Goal: Task Accomplishment & Management: Manage account settings

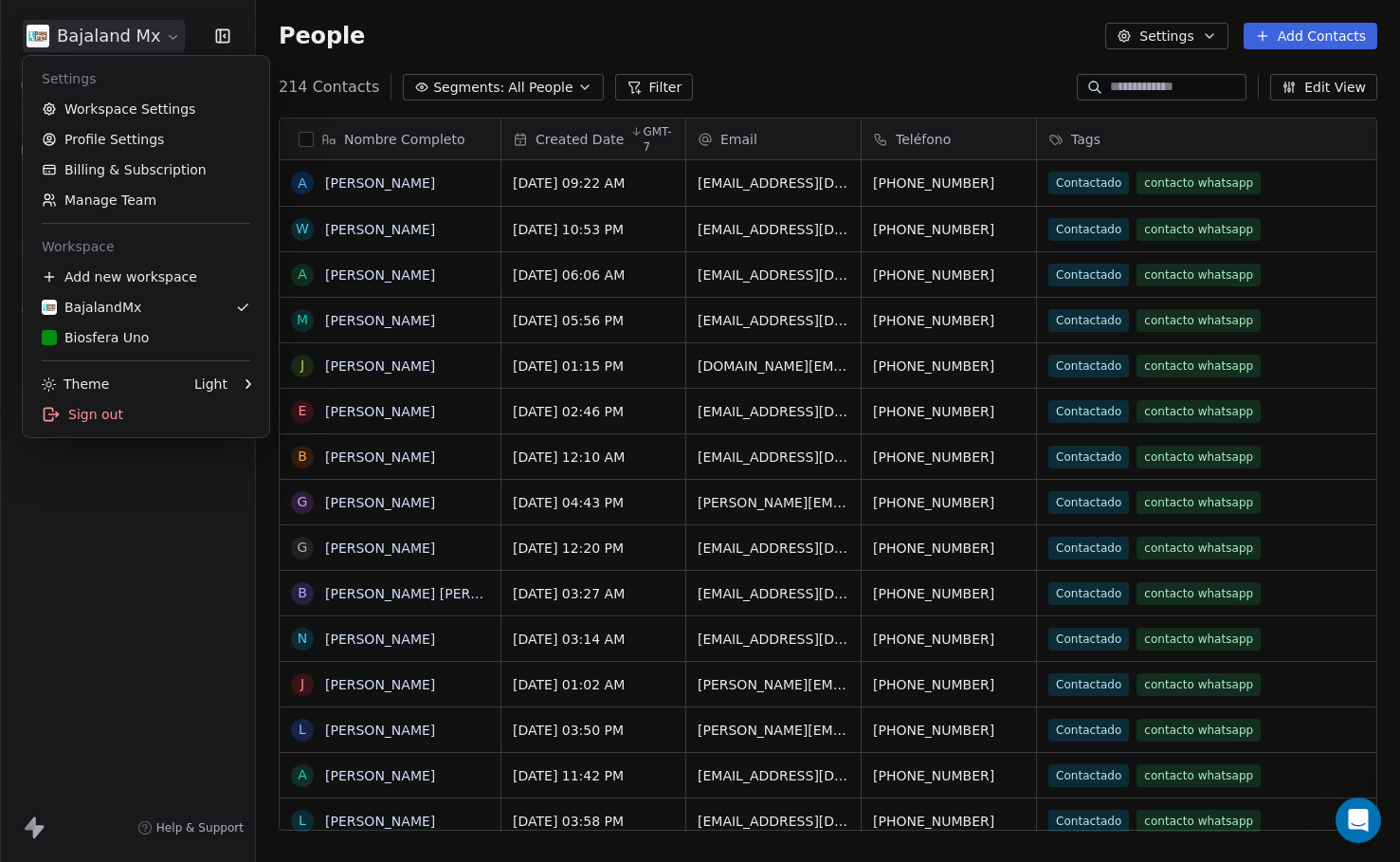
scroll to position [744, 1129]
click at [153, 342] on div "Biosfera Uno" at bounding box center [146, 337] width 209 height 19
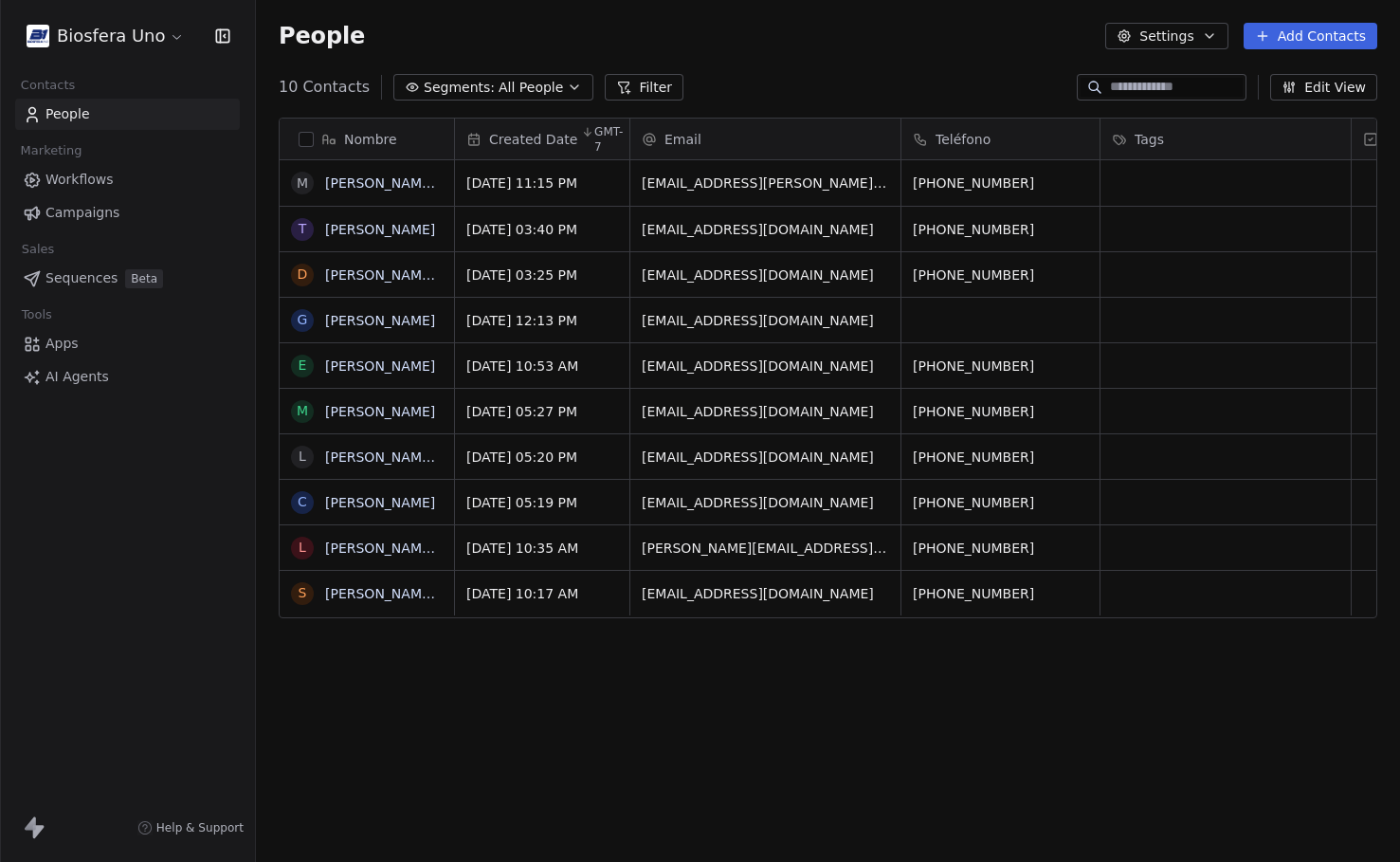
scroll to position [744, 1129]
click at [1293, 33] on button "Add Contacts" at bounding box center [1310, 36] width 134 height 27
click at [1317, 111] on span "Import from CSV" at bounding box center [1306, 107] width 110 height 20
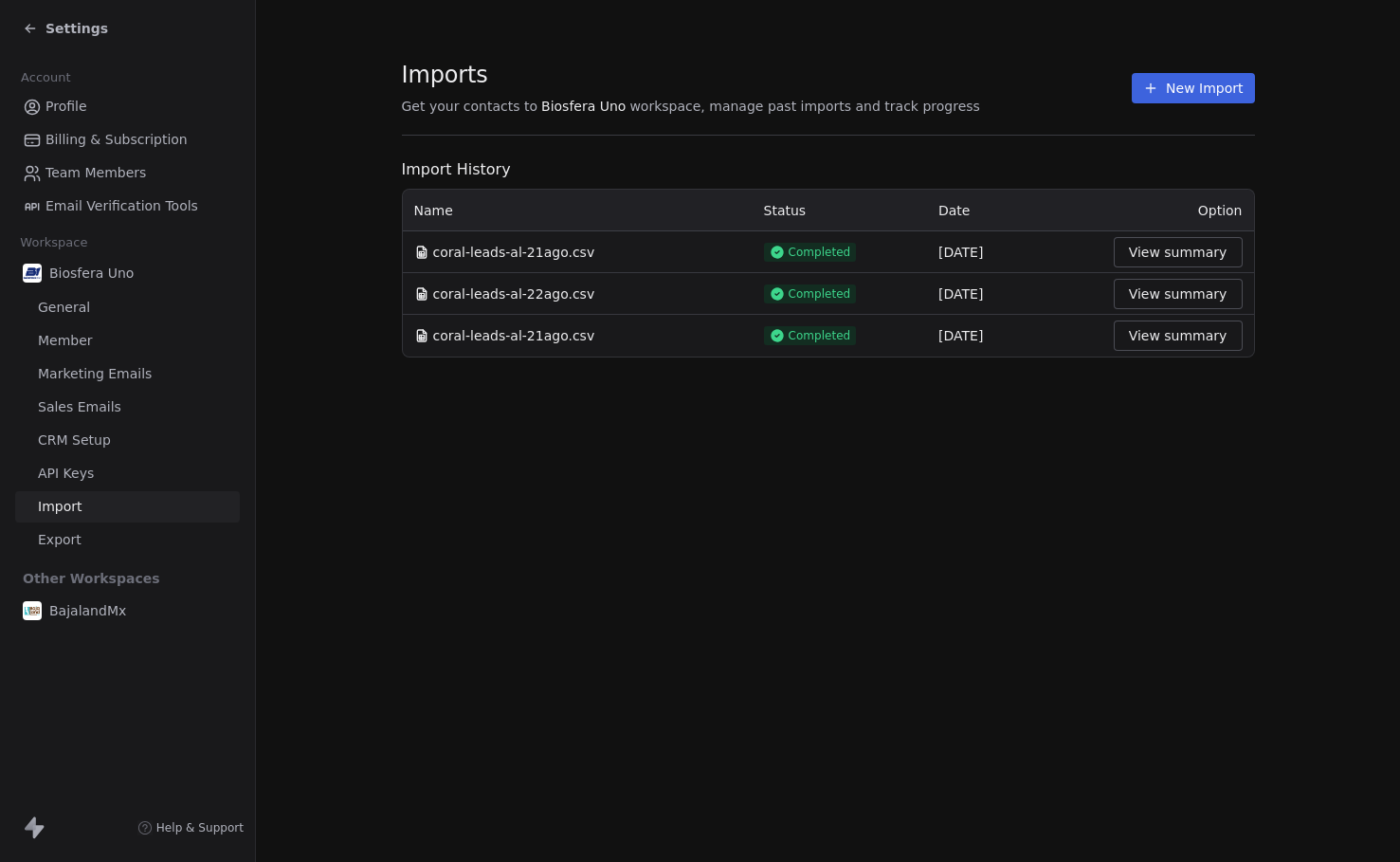
click at [1214, 79] on button "New Import" at bounding box center [1192, 88] width 122 height 30
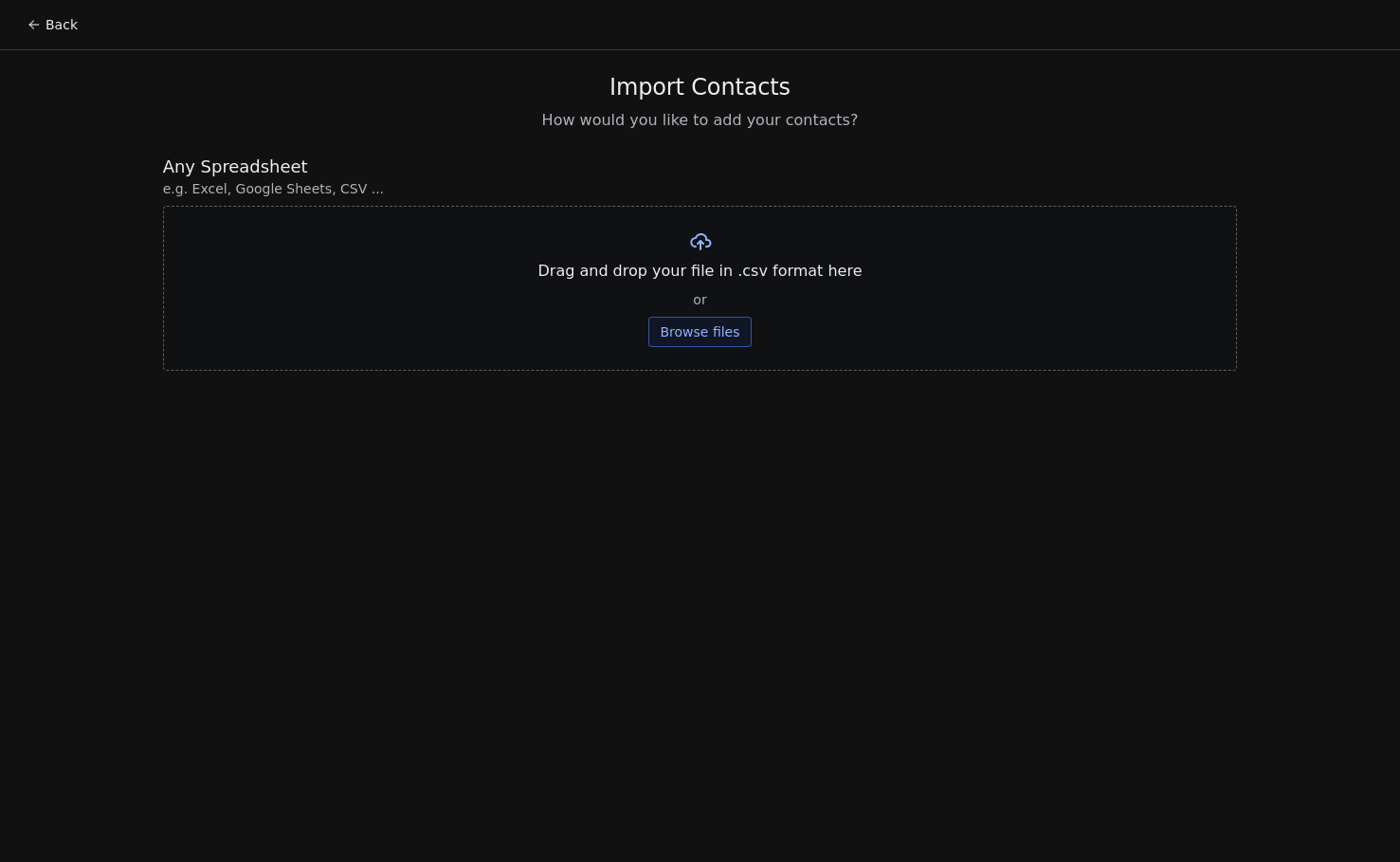
click at [674, 319] on button "Browse files" at bounding box center [700, 331] width 103 height 30
click at [724, 279] on button "Upload" at bounding box center [700, 279] width 69 height 30
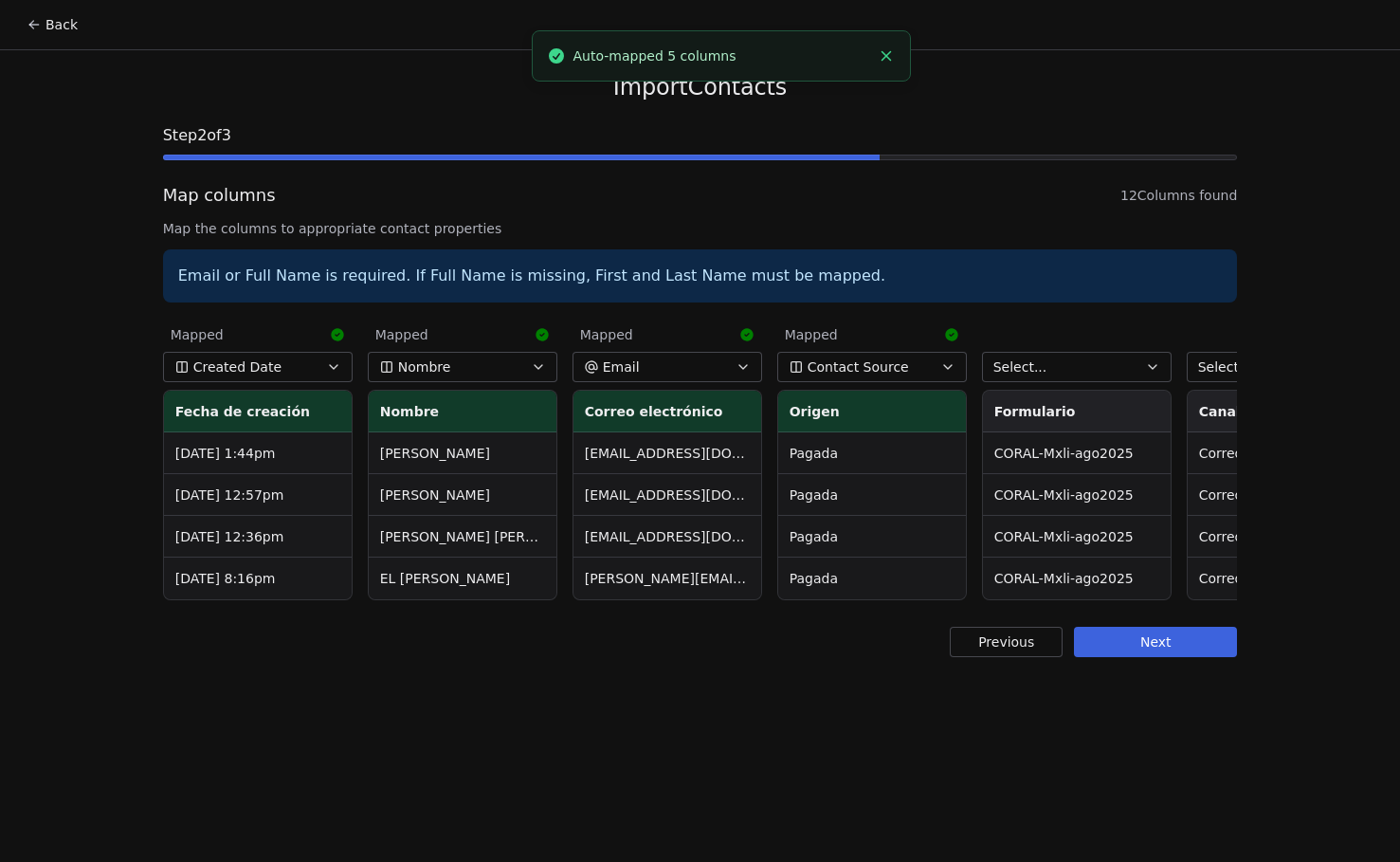
click at [887, 362] on span "Contact Source" at bounding box center [858, 366] width 102 height 19
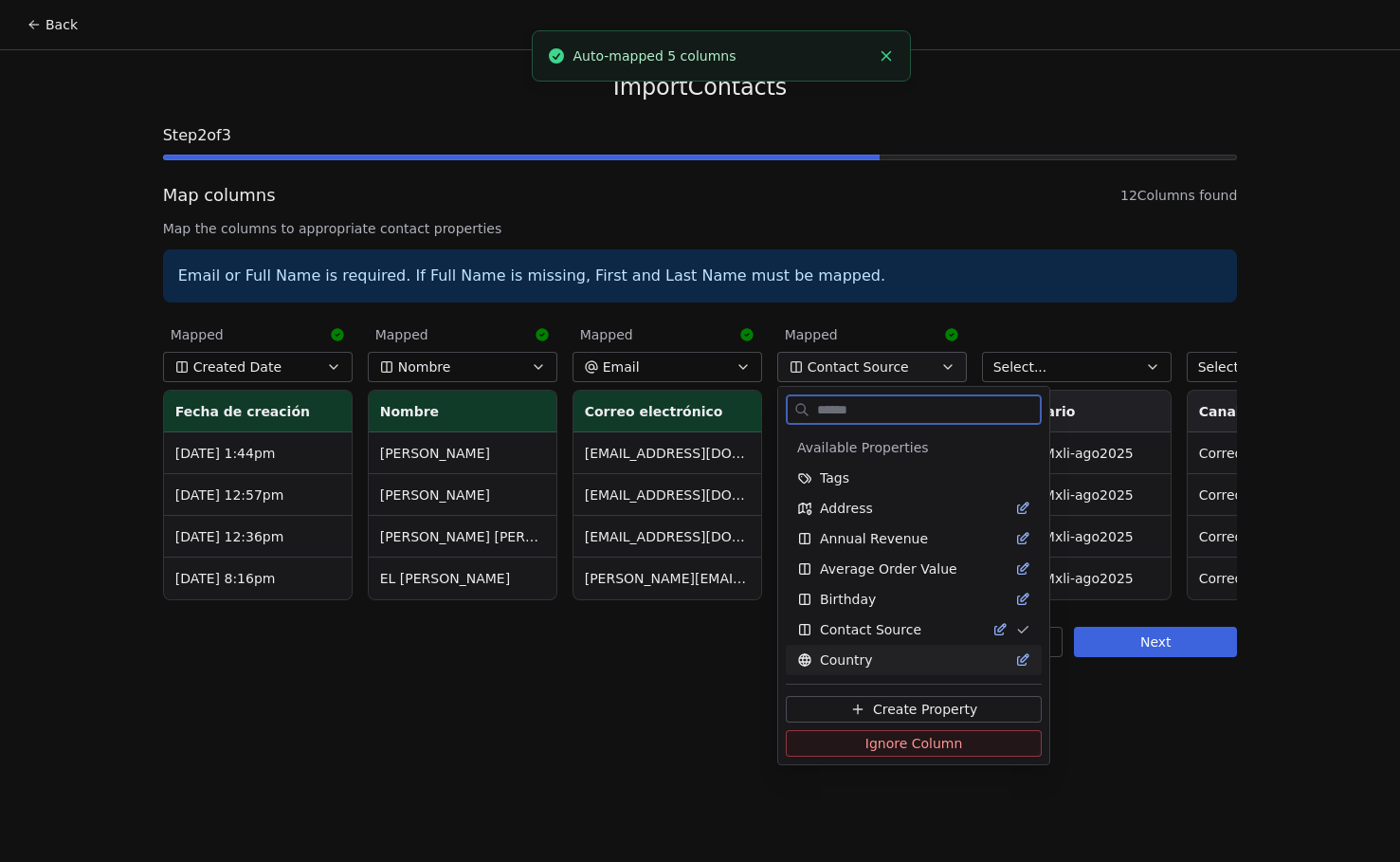
click at [908, 743] on span "Ignore Column" at bounding box center [913, 743] width 98 height 19
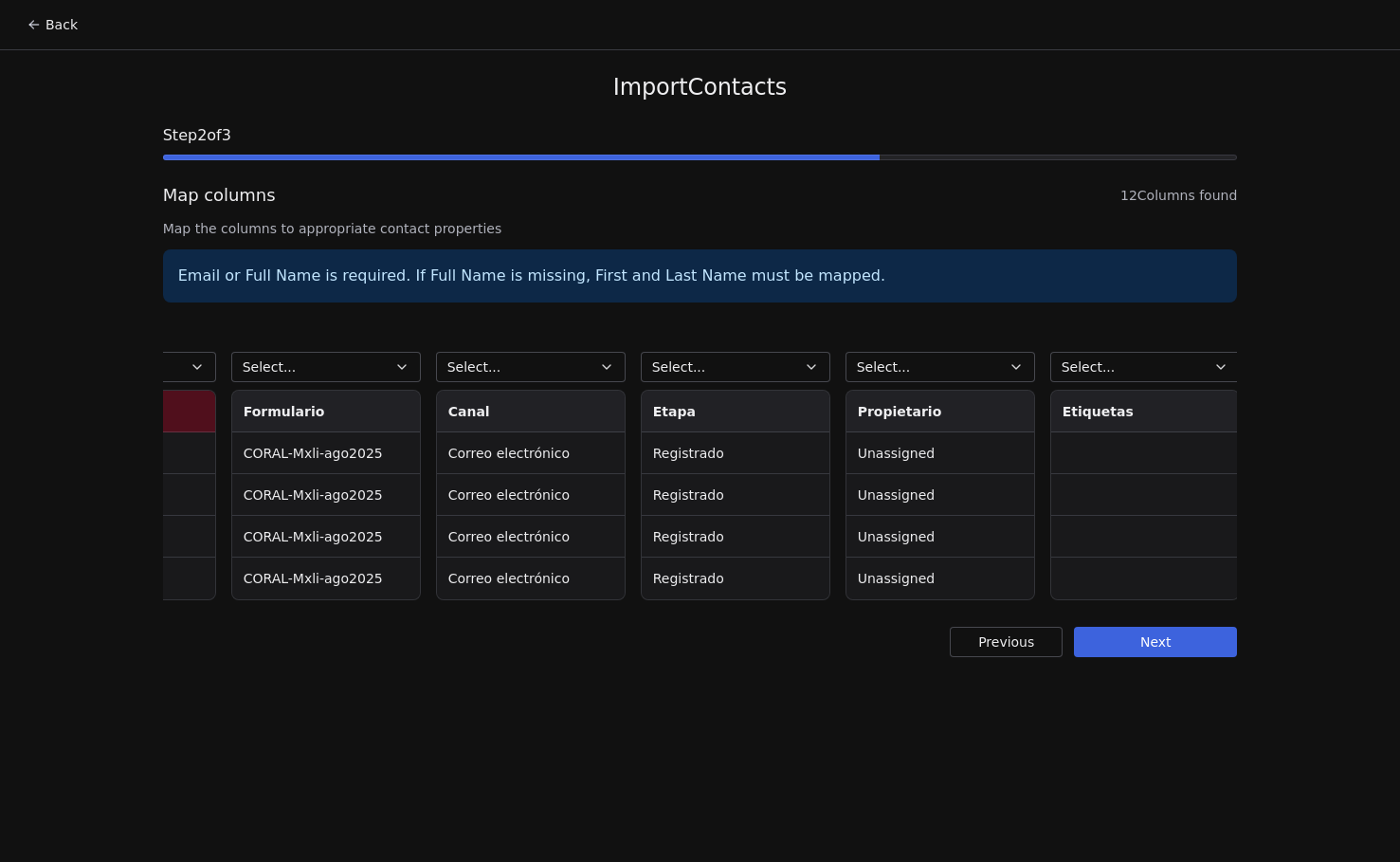
scroll to position [0, 743]
click at [412, 365] on icon "button" at bounding box center [409, 366] width 8 height 4
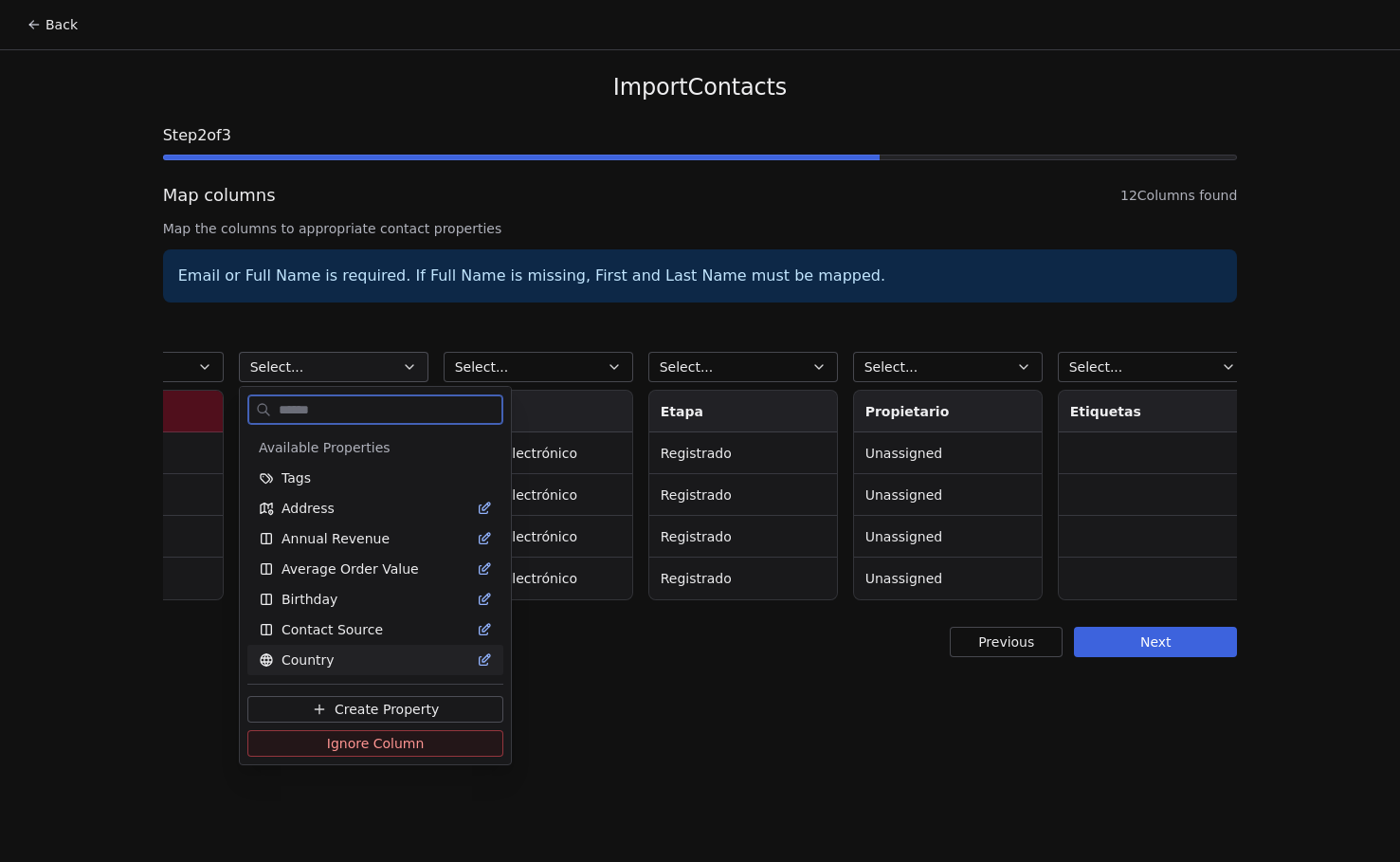
click at [357, 744] on span "Ignore Column" at bounding box center [375, 743] width 98 height 19
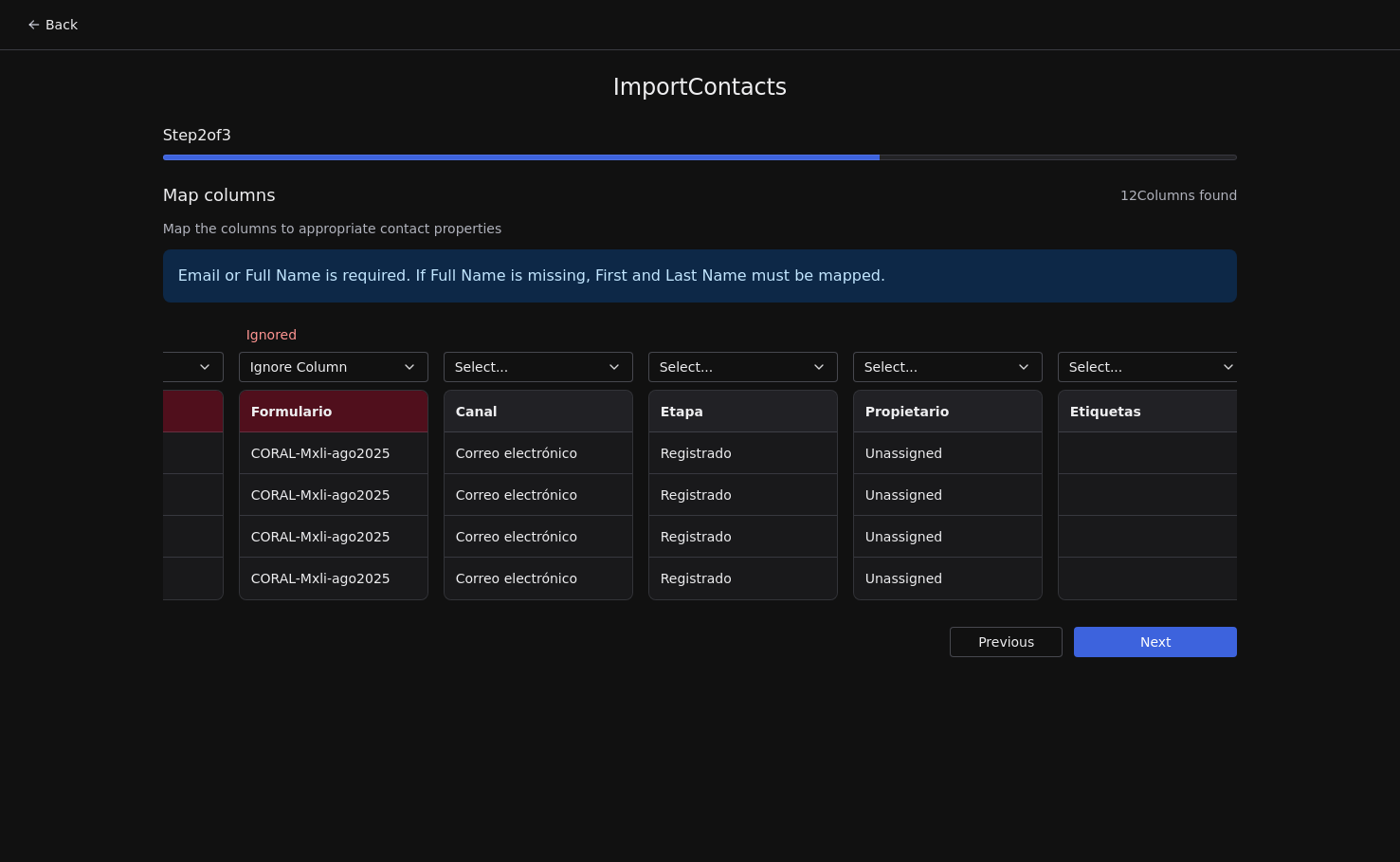
click at [565, 362] on button "Select..." at bounding box center [538, 366] width 190 height 30
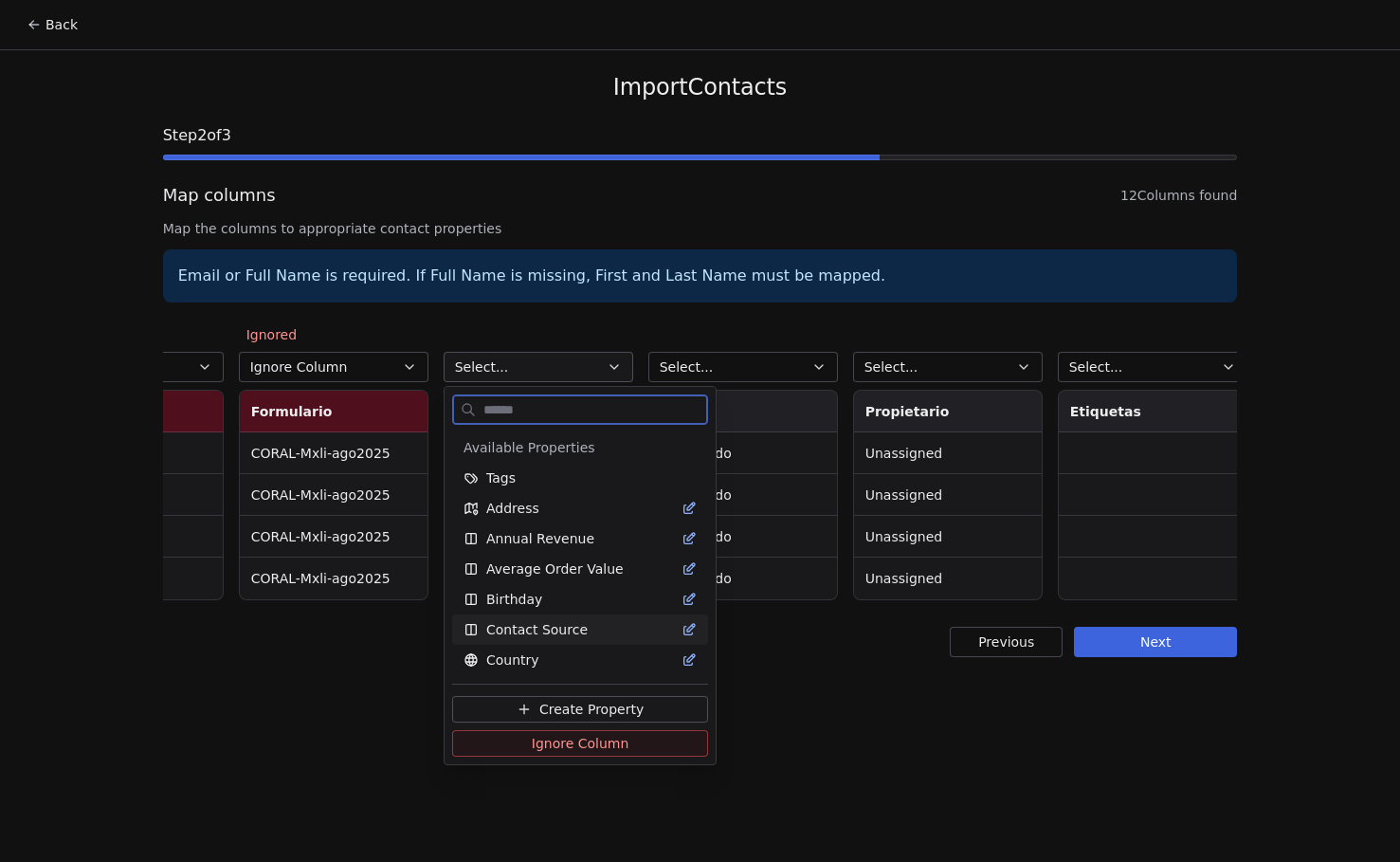
drag, startPoint x: 567, startPoint y: 742, endPoint x: 581, endPoint y: 692, distance: 51.9
click at [566, 741] on span "Ignore Column" at bounding box center [580, 743] width 98 height 19
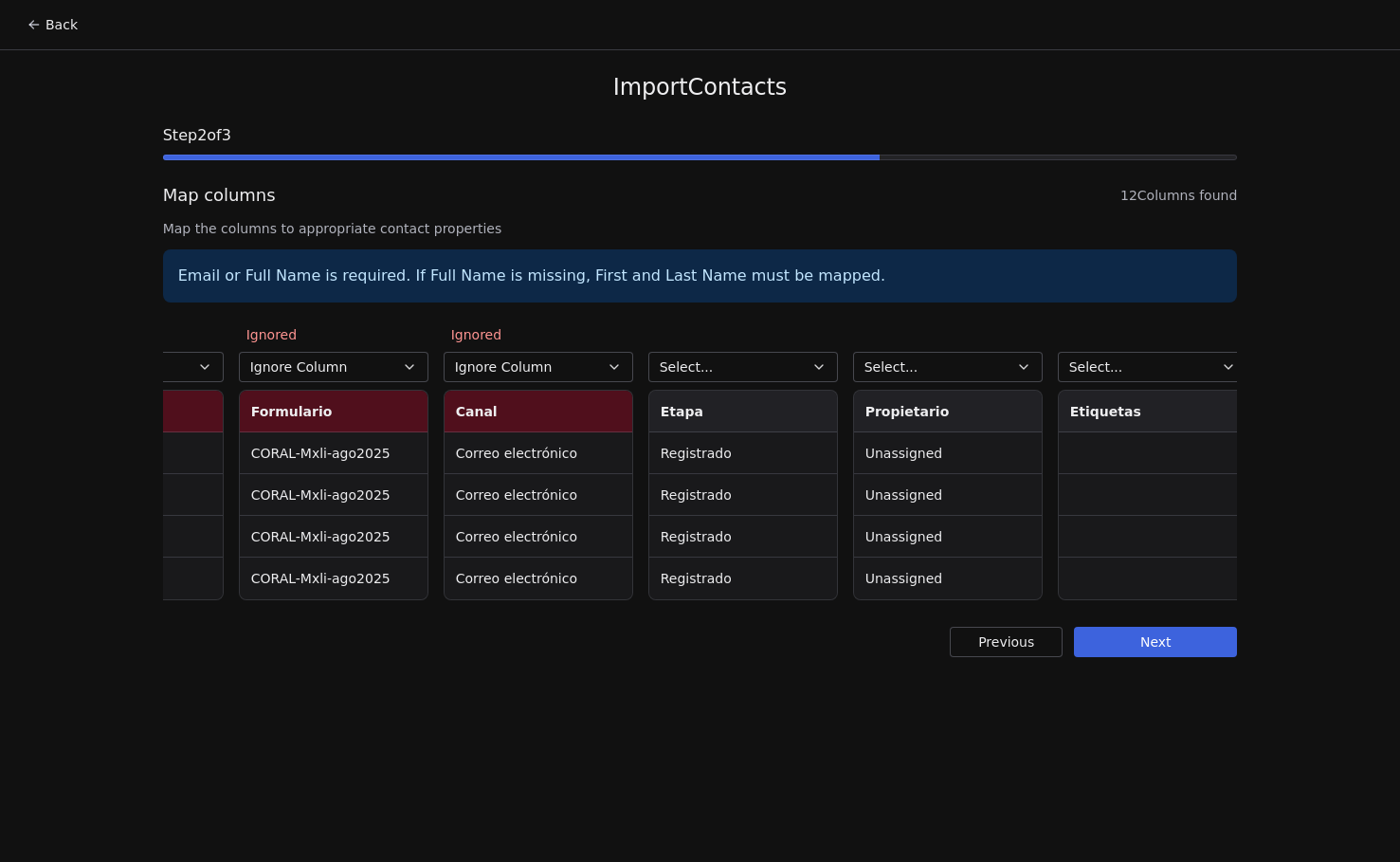
click at [749, 372] on button "Select..." at bounding box center [743, 366] width 190 height 30
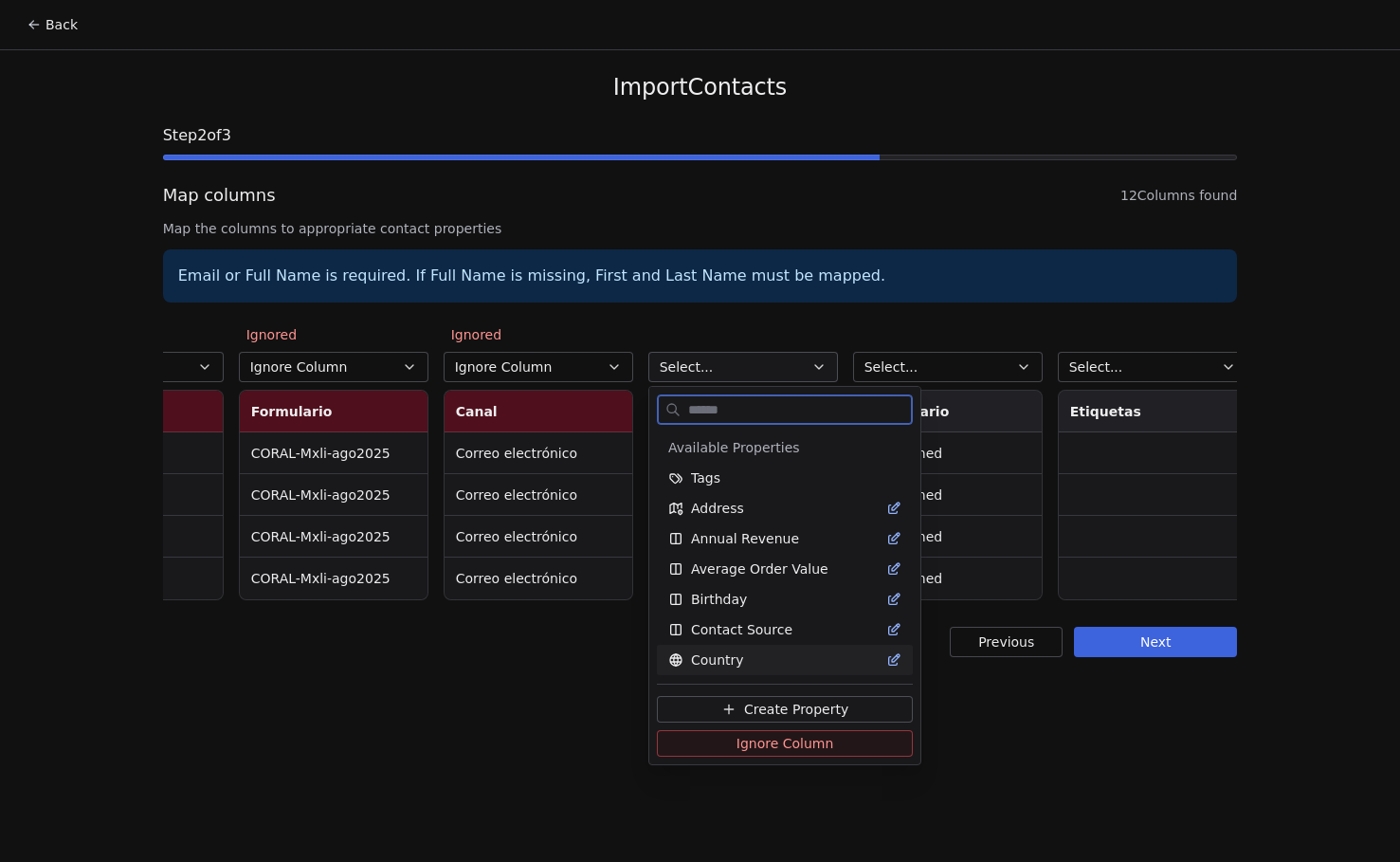
drag, startPoint x: 764, startPoint y: 748, endPoint x: 765, endPoint y: 739, distance: 9.1
click at [764, 747] on span "Ignore Column" at bounding box center [785, 743] width 98 height 19
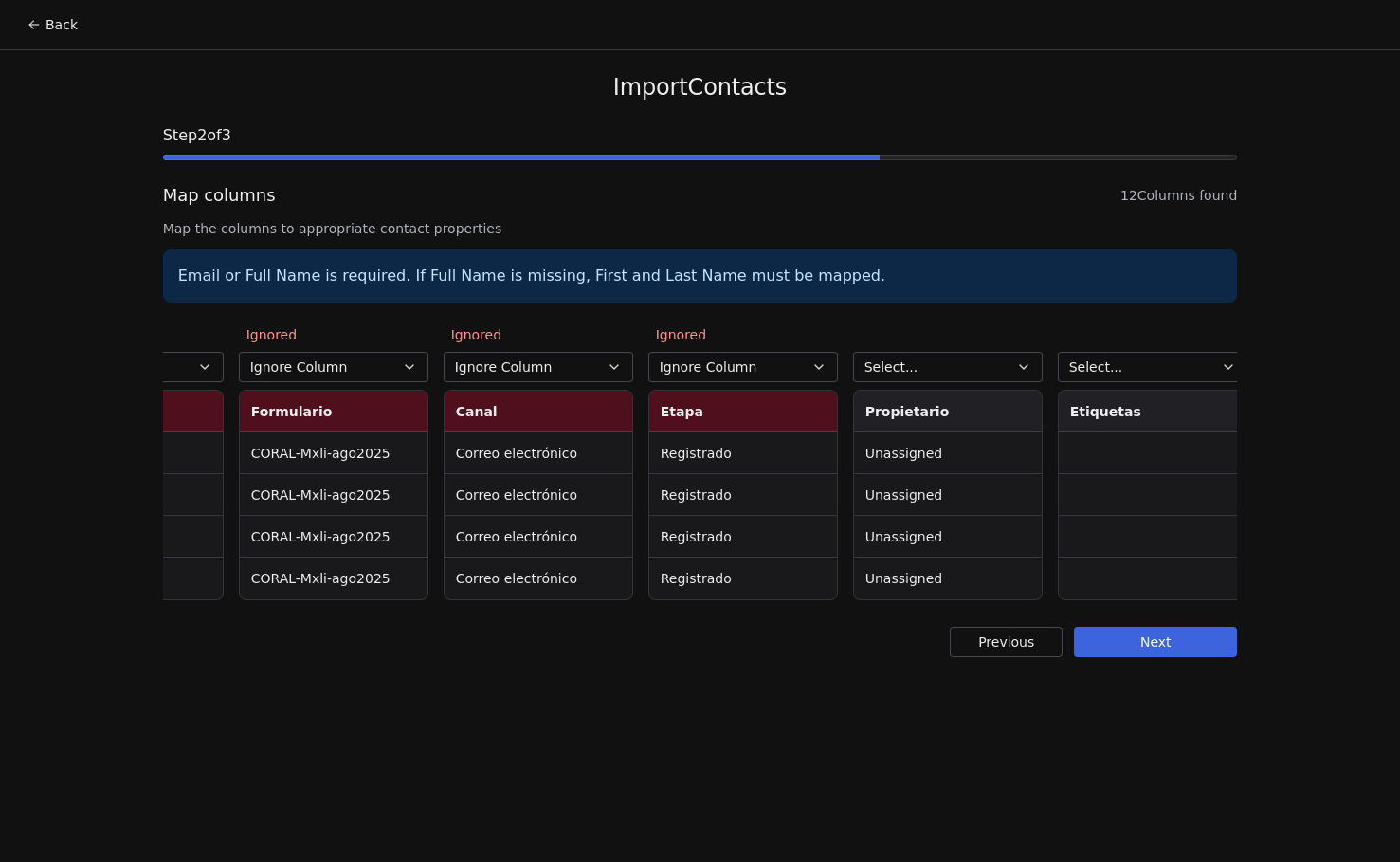
click at [944, 364] on button "Select..." at bounding box center [948, 366] width 190 height 30
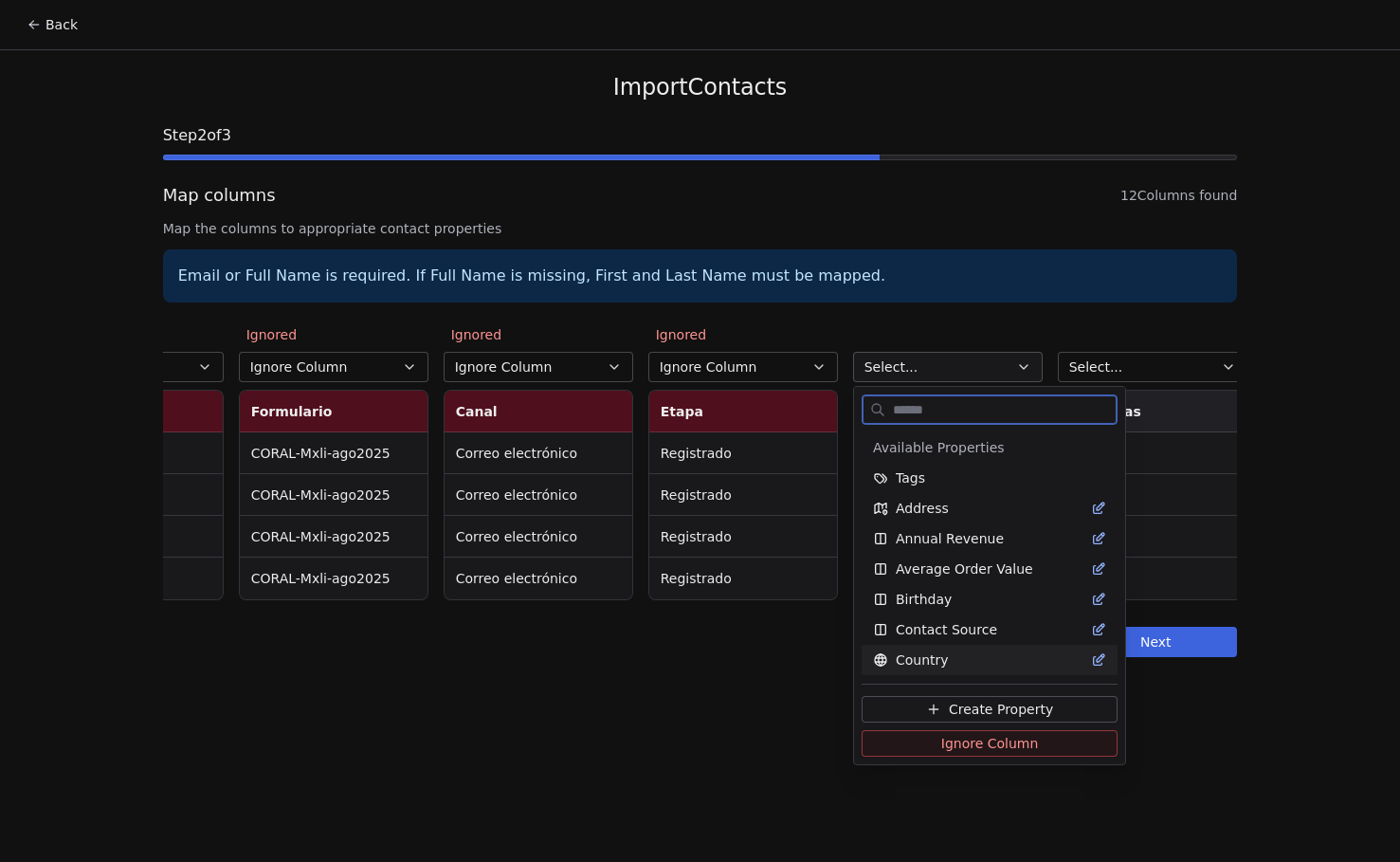
click at [924, 748] on button "Ignore Column" at bounding box center [990, 743] width 256 height 27
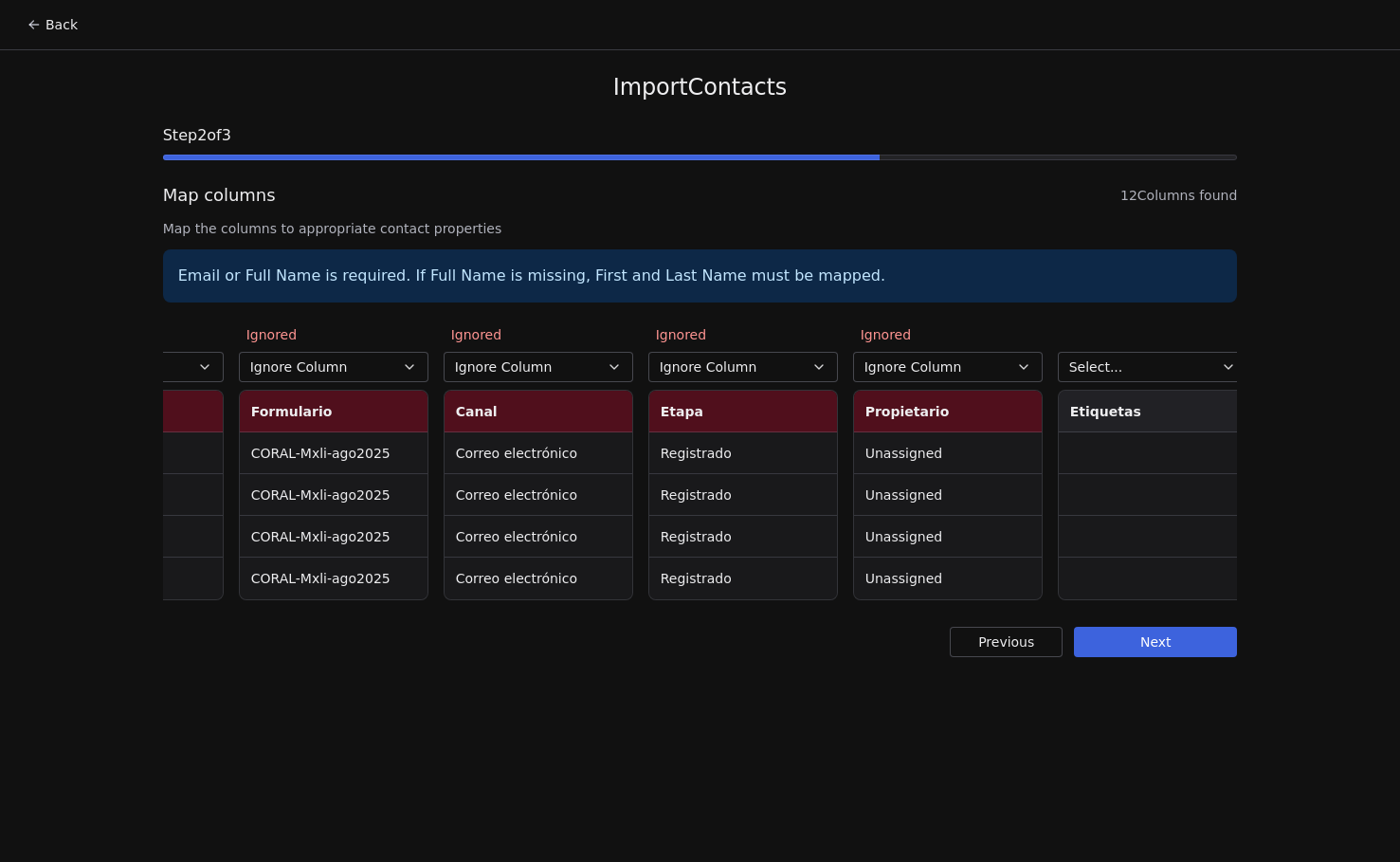
click at [1111, 369] on span "Select..." at bounding box center [1095, 366] width 54 height 19
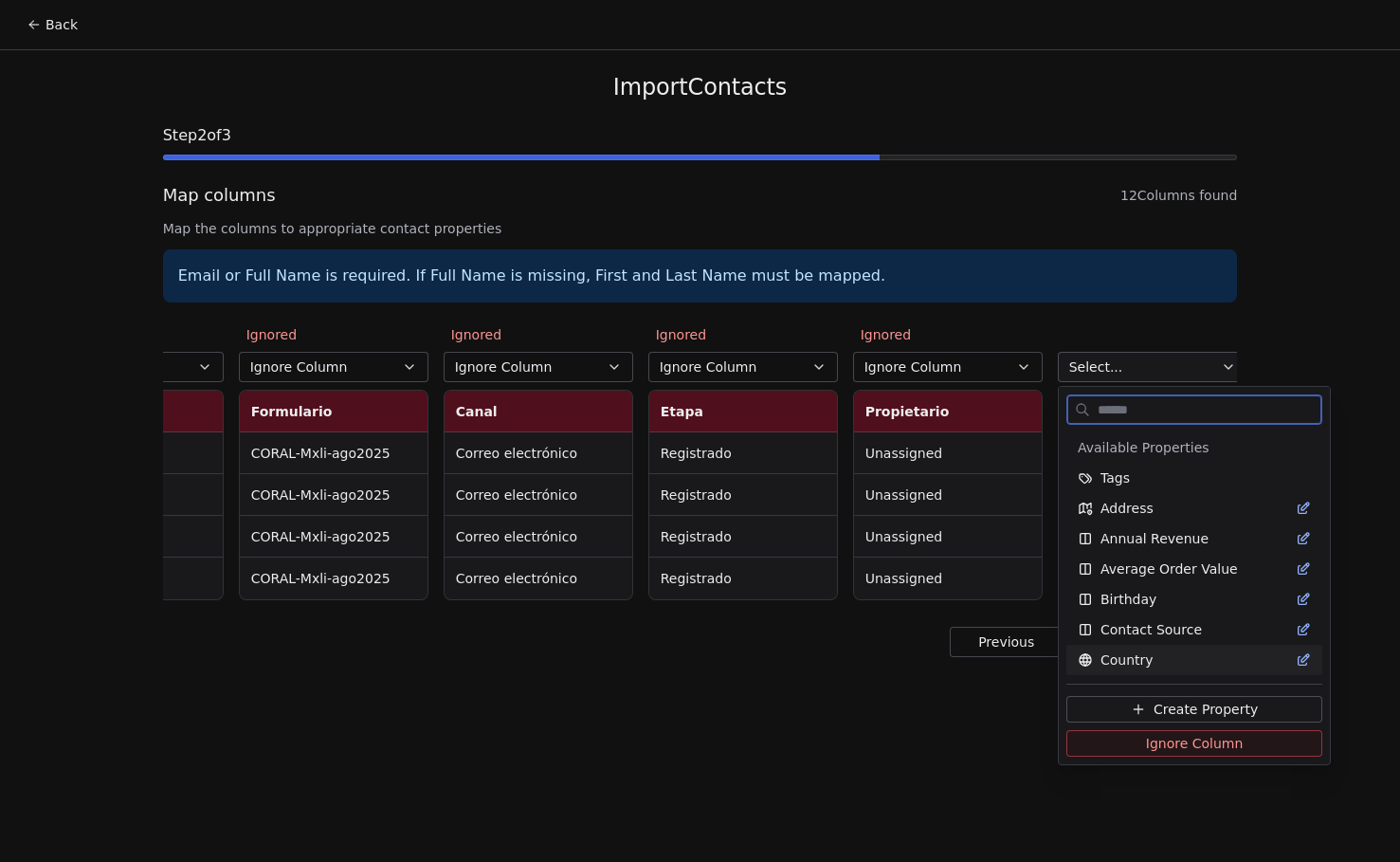
drag, startPoint x: 1130, startPoint y: 740, endPoint x: 1058, endPoint y: 695, distance: 84.9
click at [1130, 740] on button "Ignore Column" at bounding box center [1194, 743] width 256 height 27
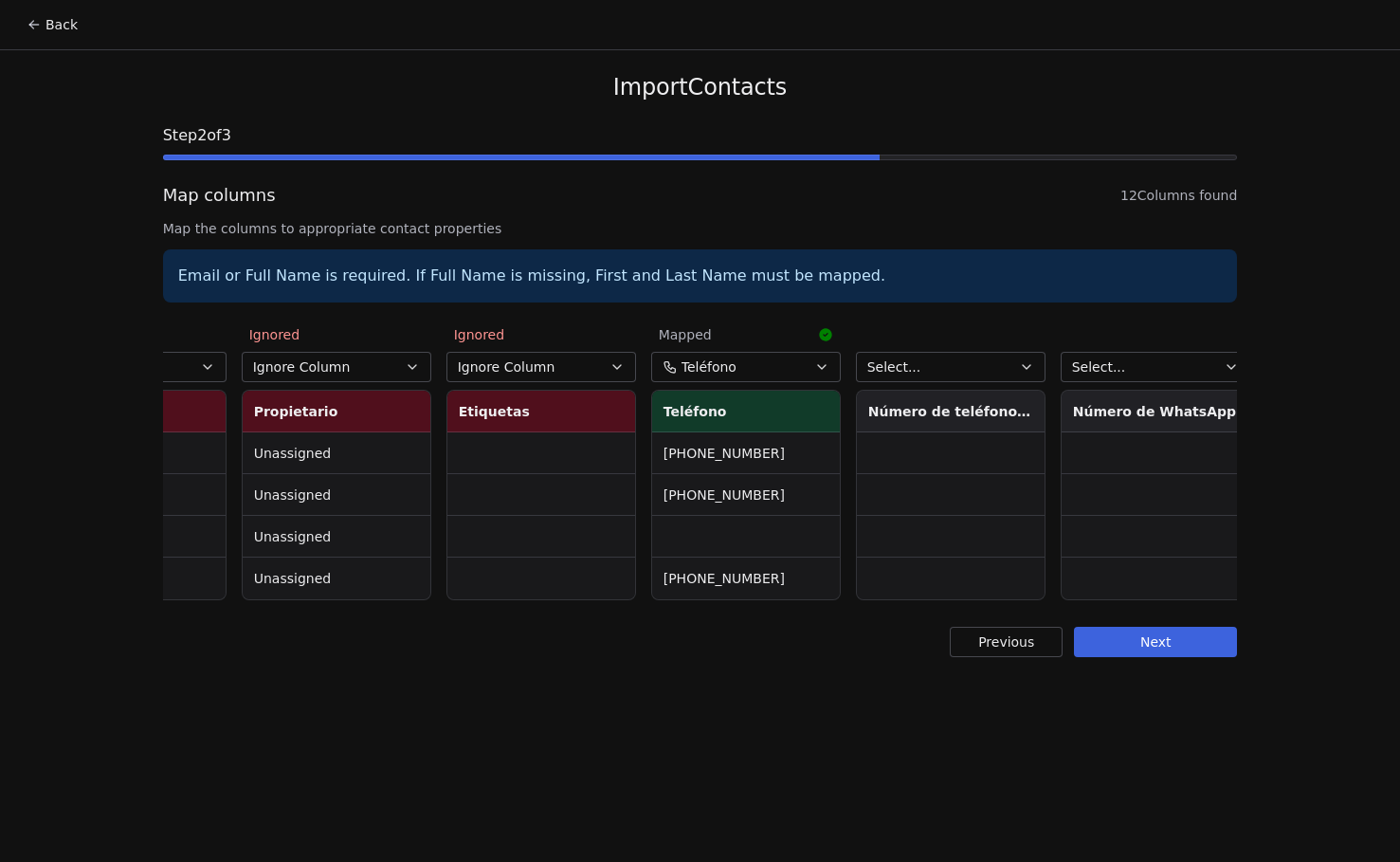
scroll to position [0, 1368]
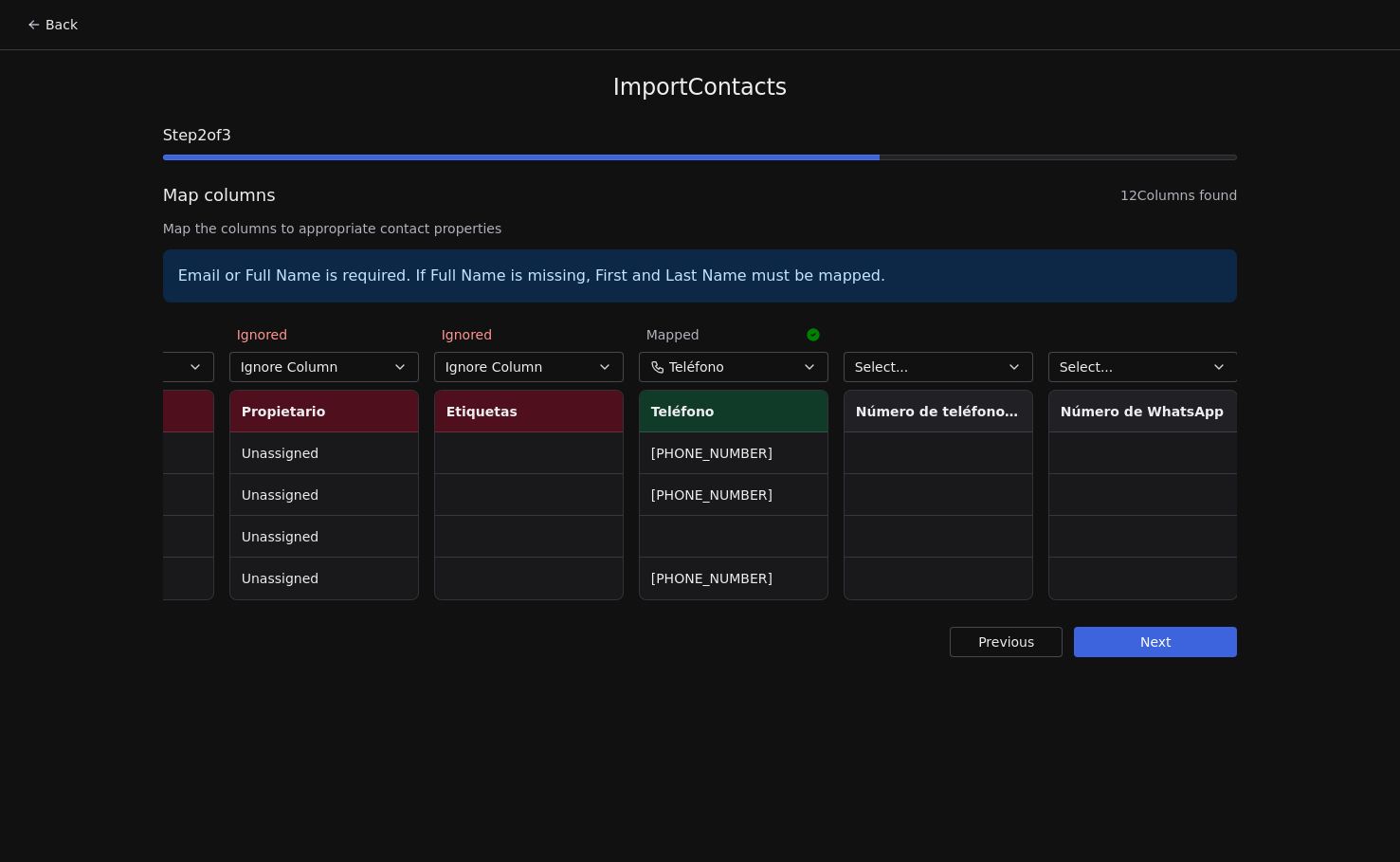
click at [934, 375] on button "Select..." at bounding box center [939, 366] width 190 height 30
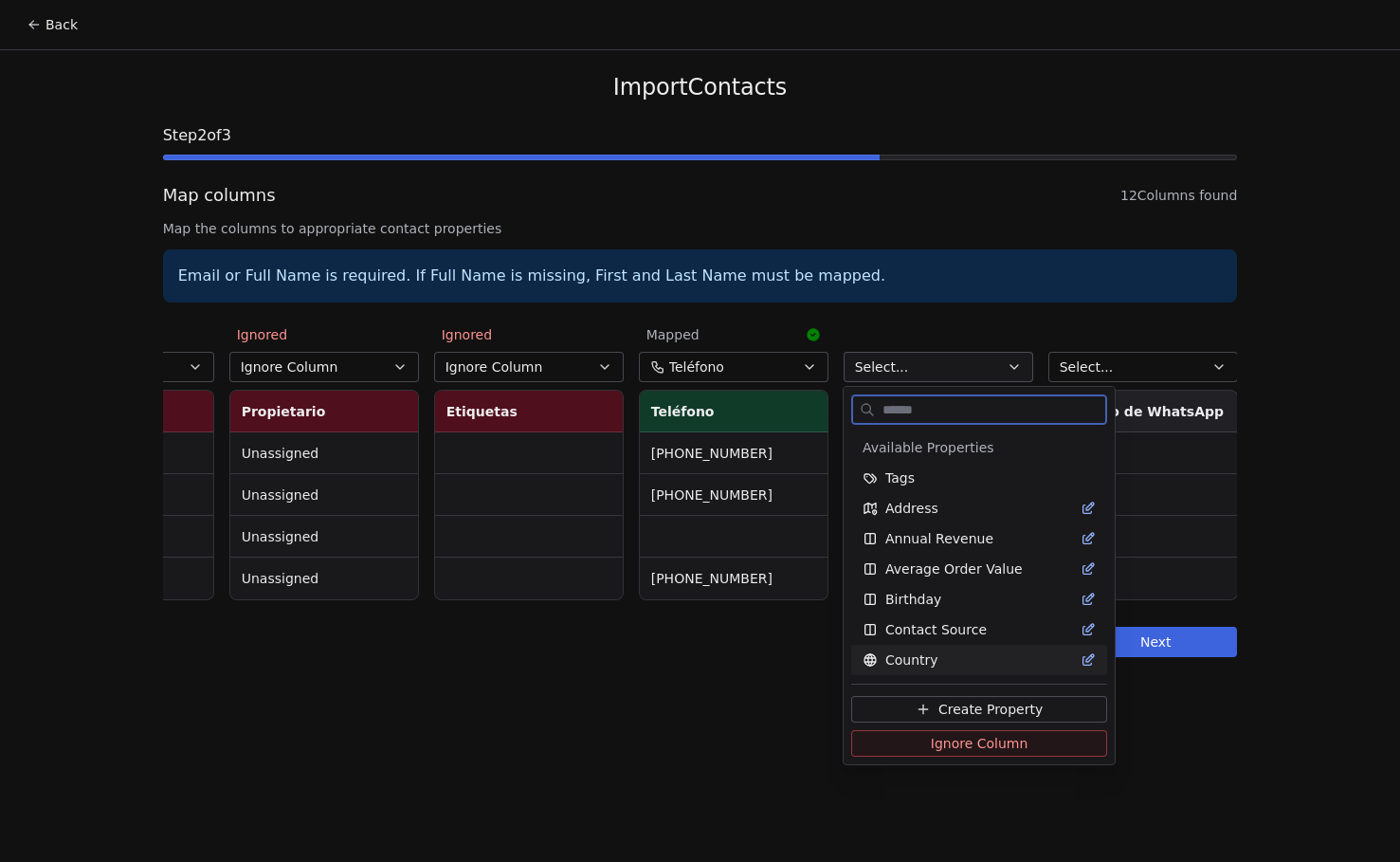
click at [971, 743] on span "Ignore Column" at bounding box center [979, 743] width 98 height 19
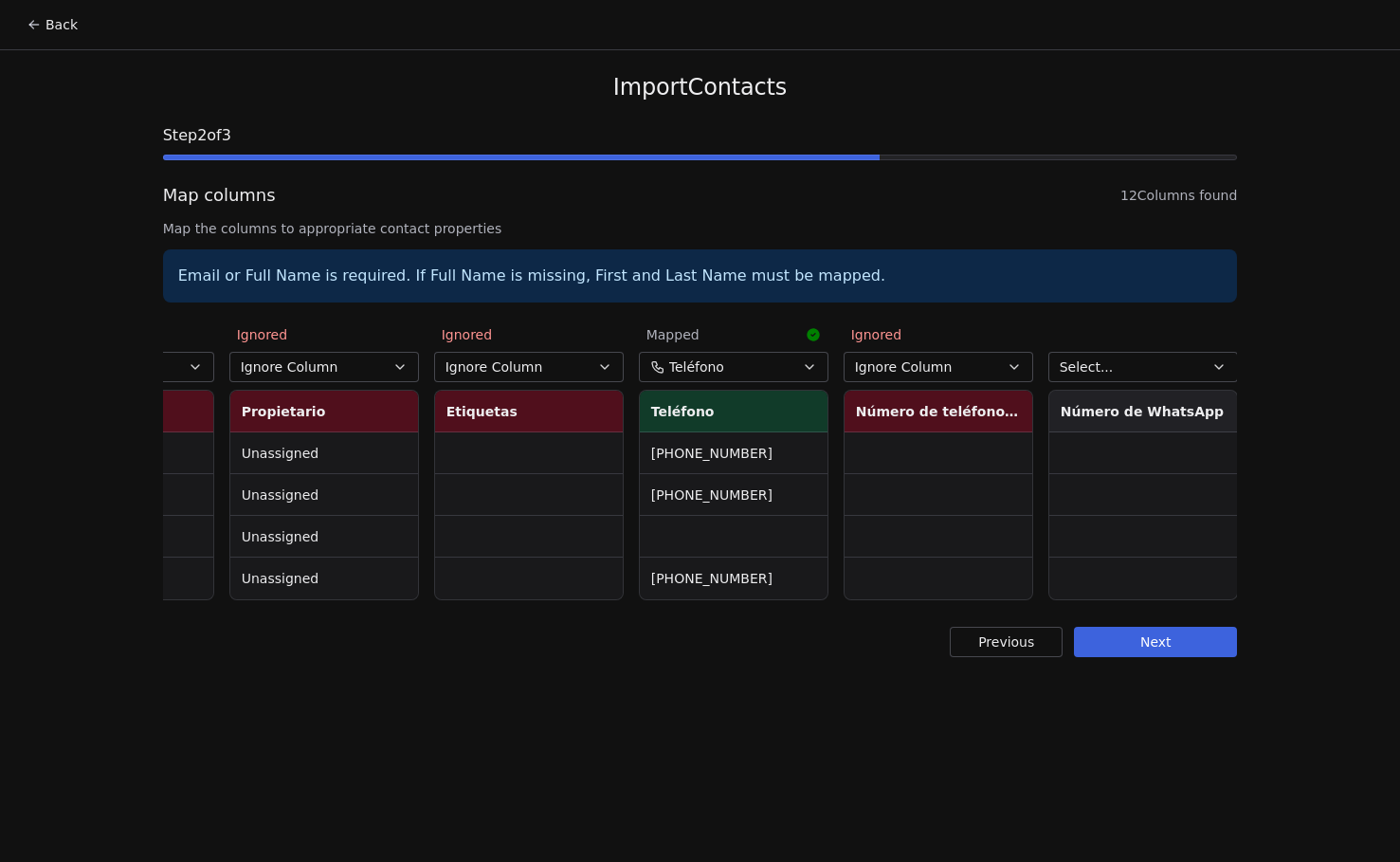
click at [1101, 359] on span "Select..." at bounding box center [1086, 366] width 54 height 19
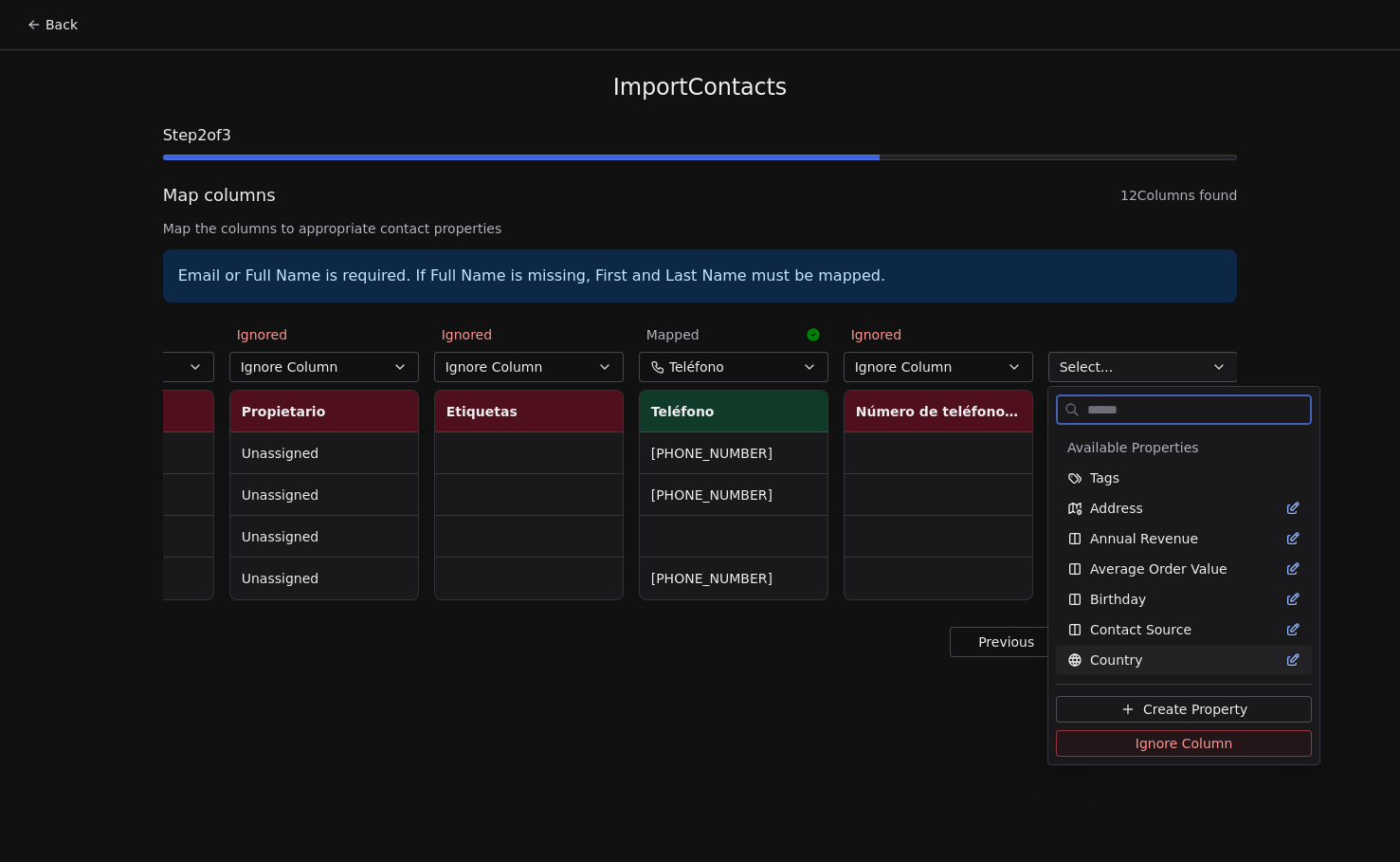
click at [1154, 744] on span "Ignore Column" at bounding box center [1184, 743] width 98 height 19
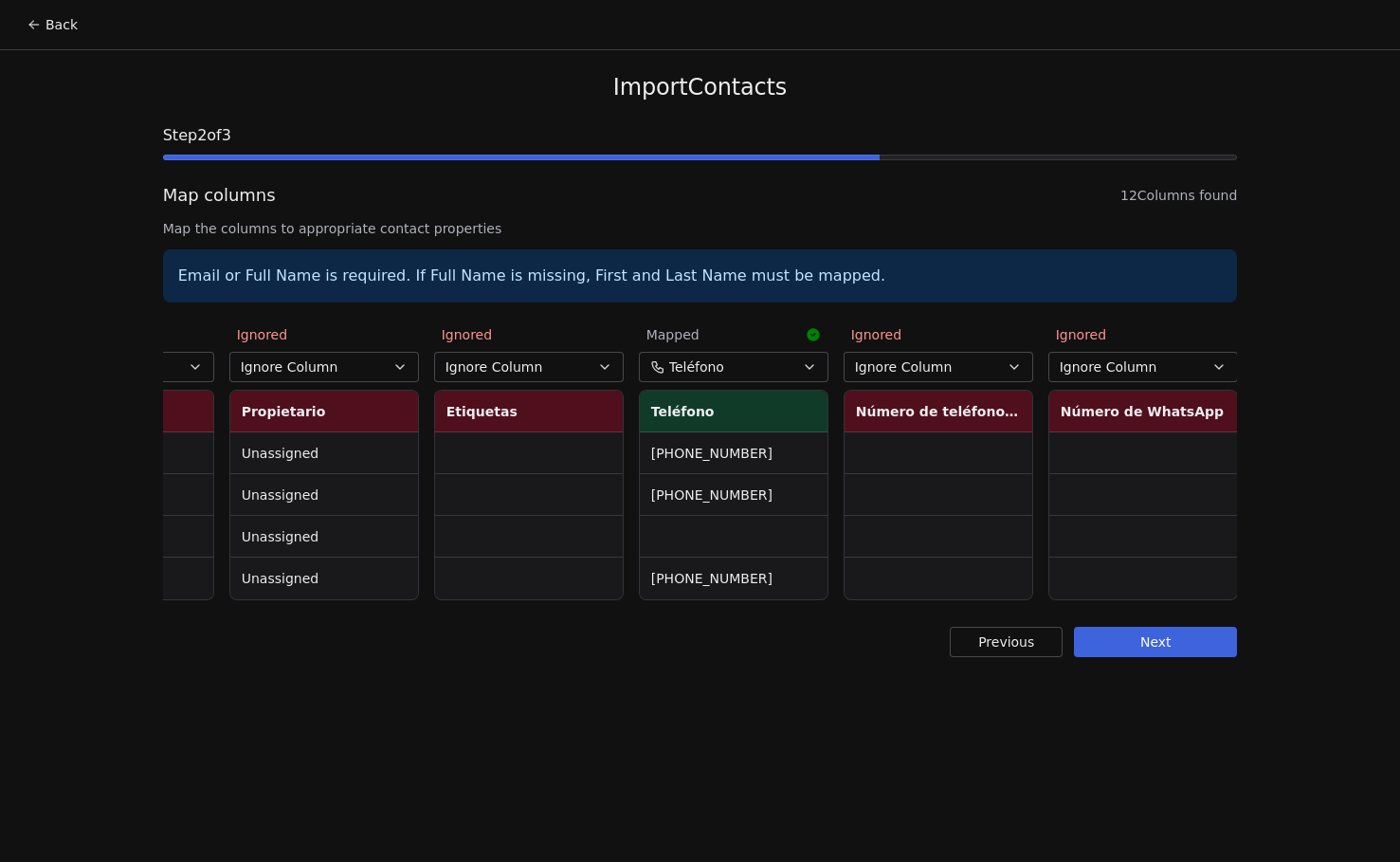
click at [1152, 657] on button "Next" at bounding box center [1155, 642] width 163 height 30
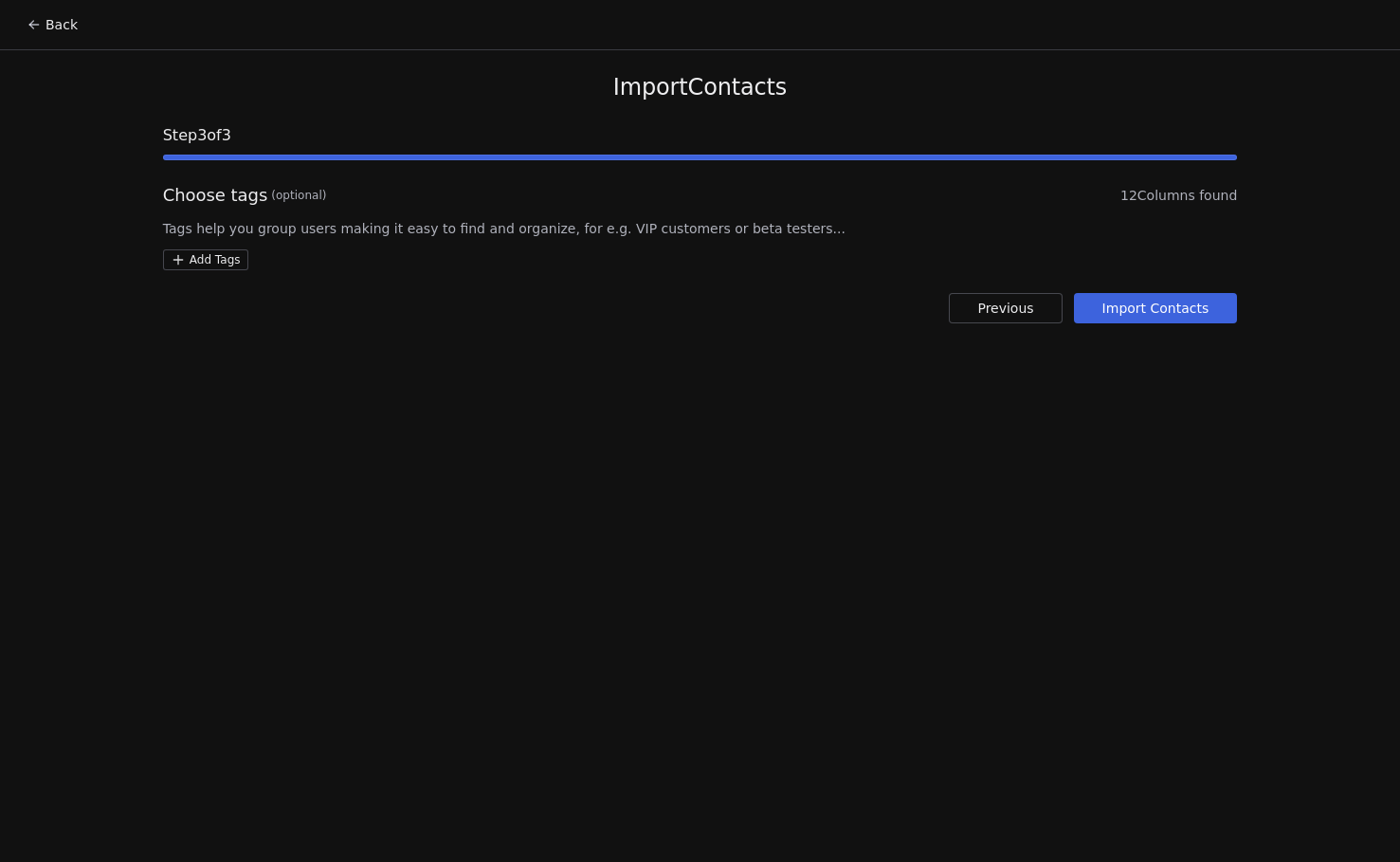
click at [1129, 311] on button "Import Contacts" at bounding box center [1155, 308] width 164 height 30
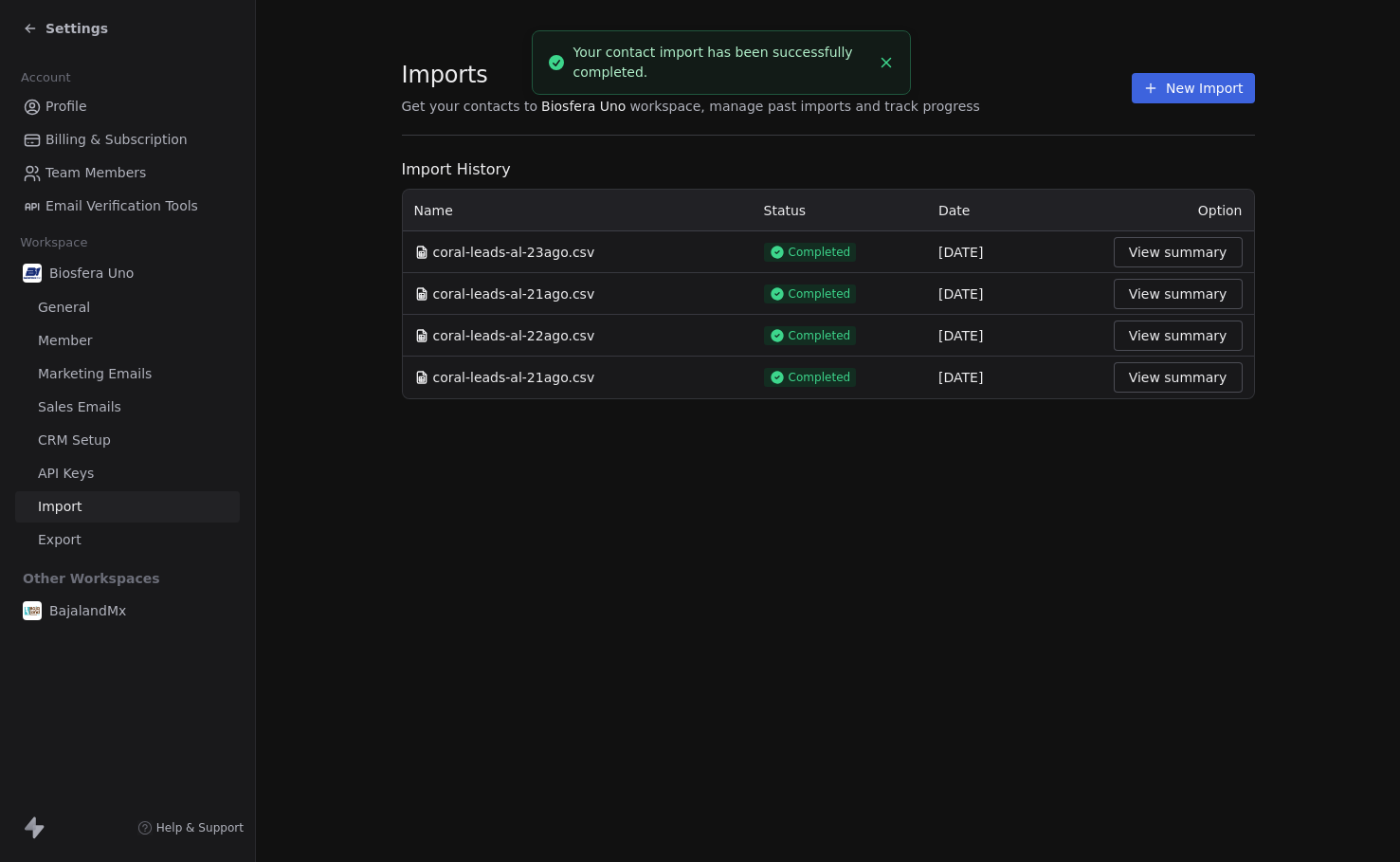
click at [54, 24] on span "Settings" at bounding box center [77, 28] width 63 height 19
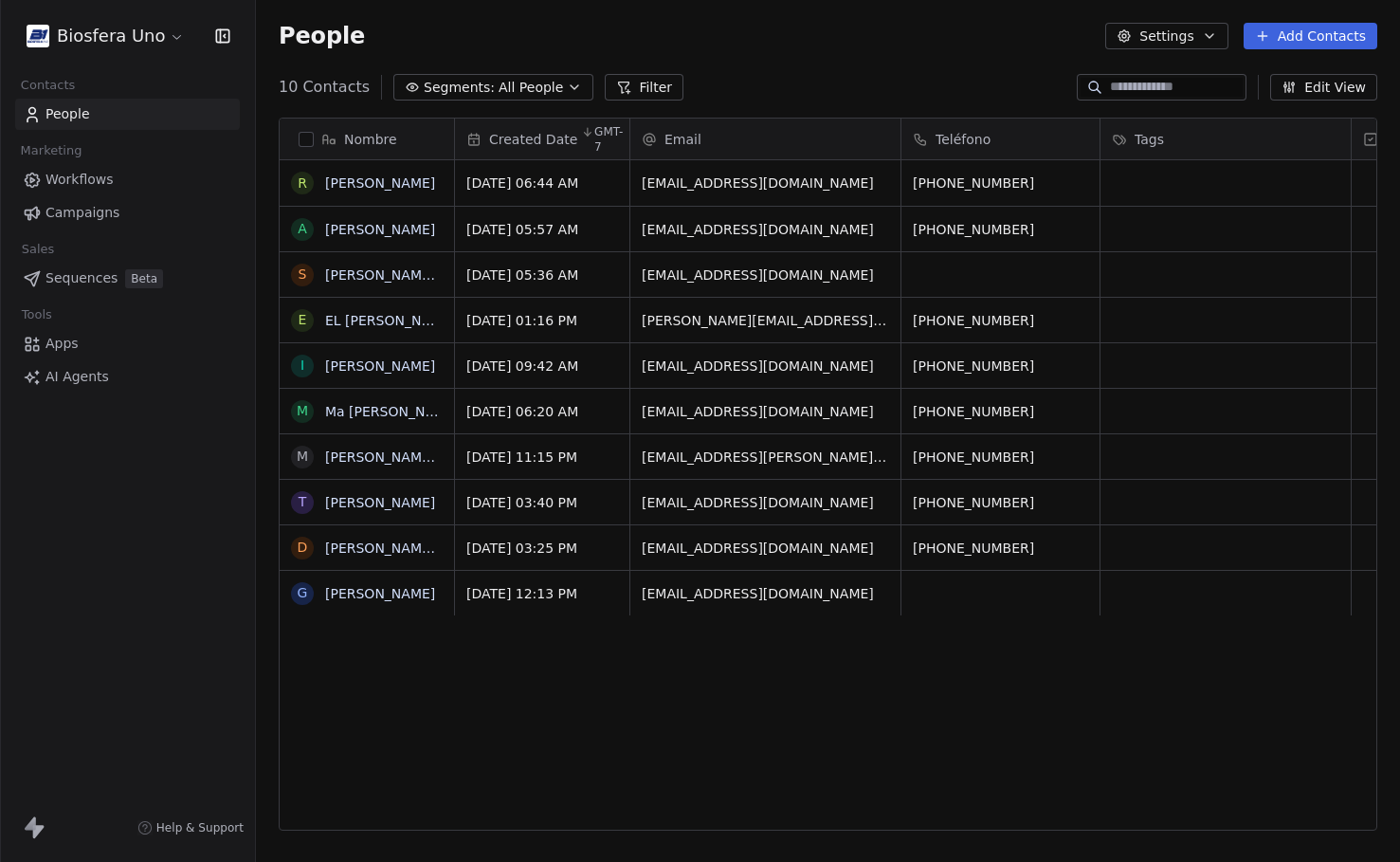
scroll to position [14, 0]
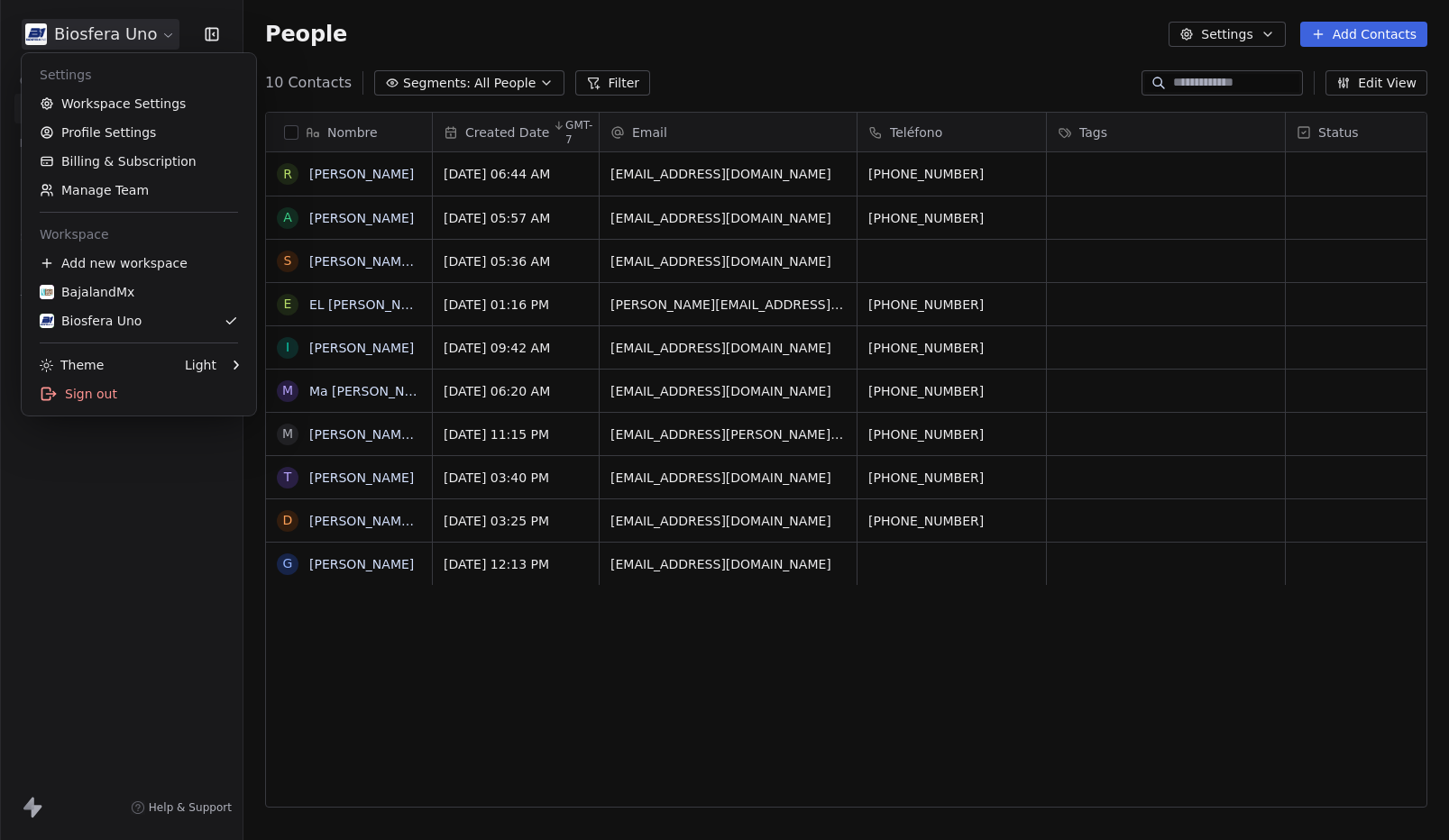
click at [151, 33] on html "Biosfera Uno Contacts People Marketing Workflows Campaigns Sales Sequences Beta…" at bounding box center [724, 420] width 1449 height 840
click at [129, 299] on div "BajalandMx" at bounding box center [139, 292] width 199 height 18
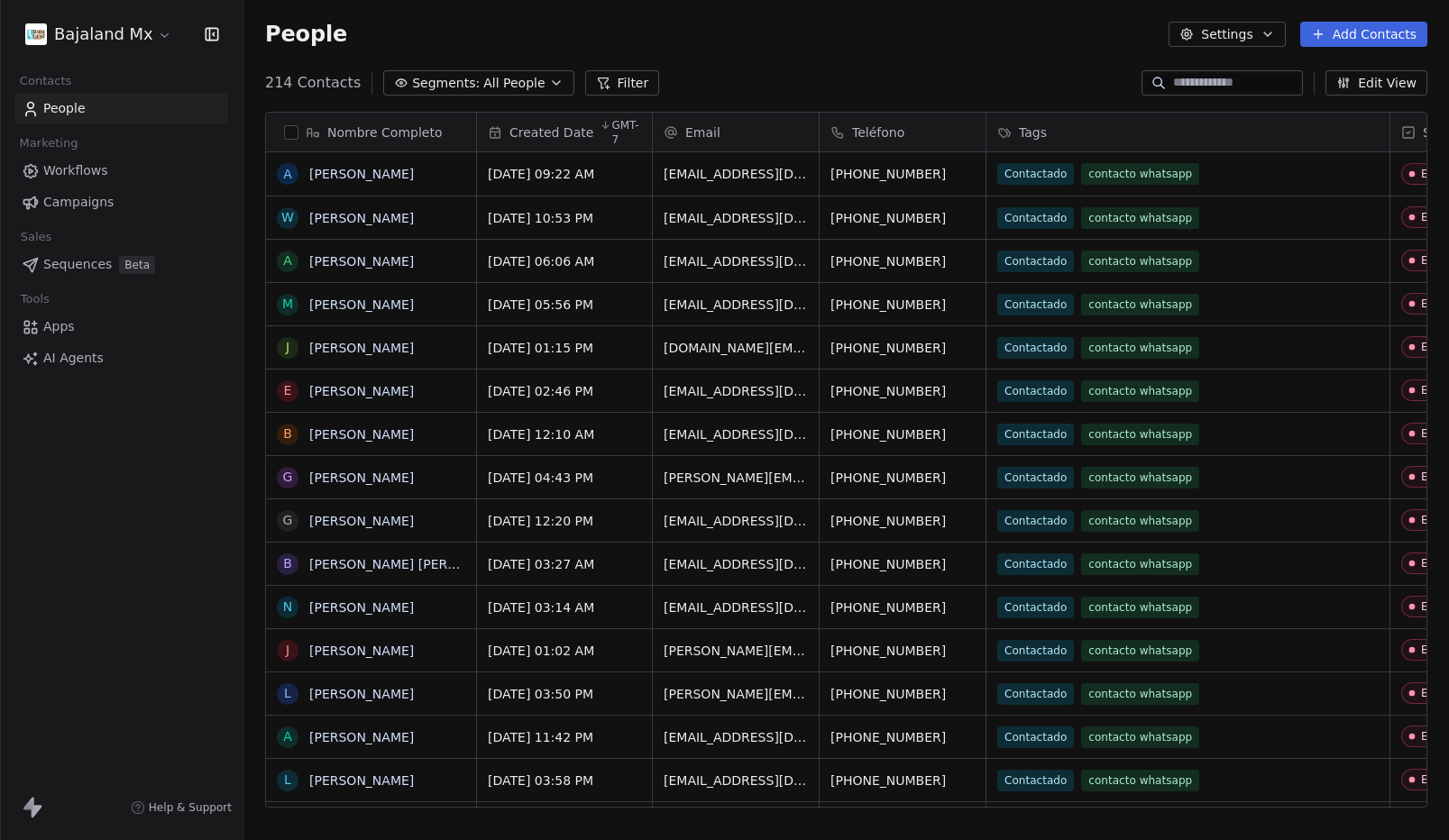
scroll to position [726, 1192]
click at [129, 42] on html "Bajaland Mx Contacts People Marketing Workflows Campaigns Sales Sequences Beta …" at bounding box center [724, 420] width 1449 height 840
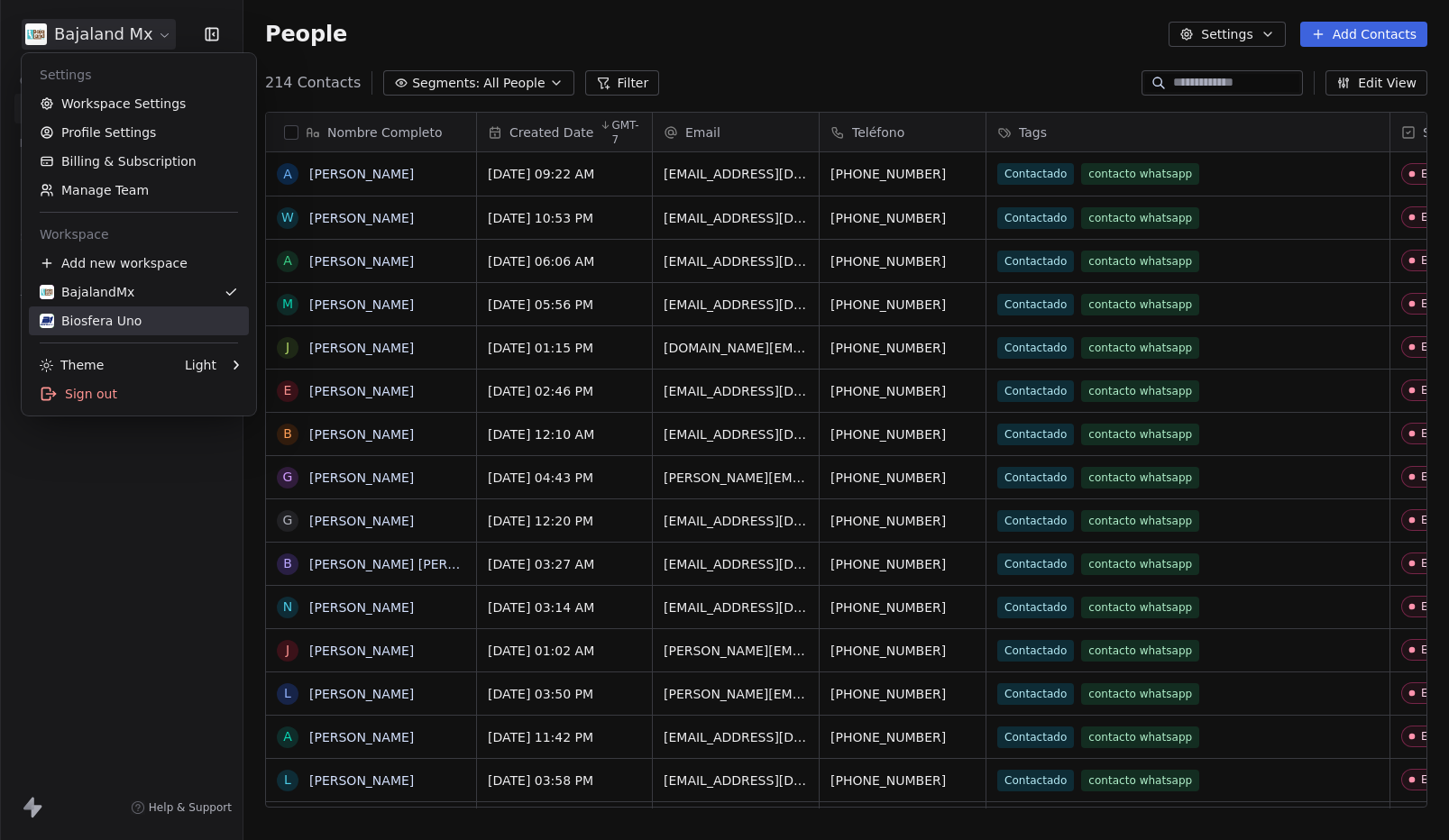
click at [171, 331] on link "Biosfera Uno" at bounding box center [139, 321] width 220 height 29
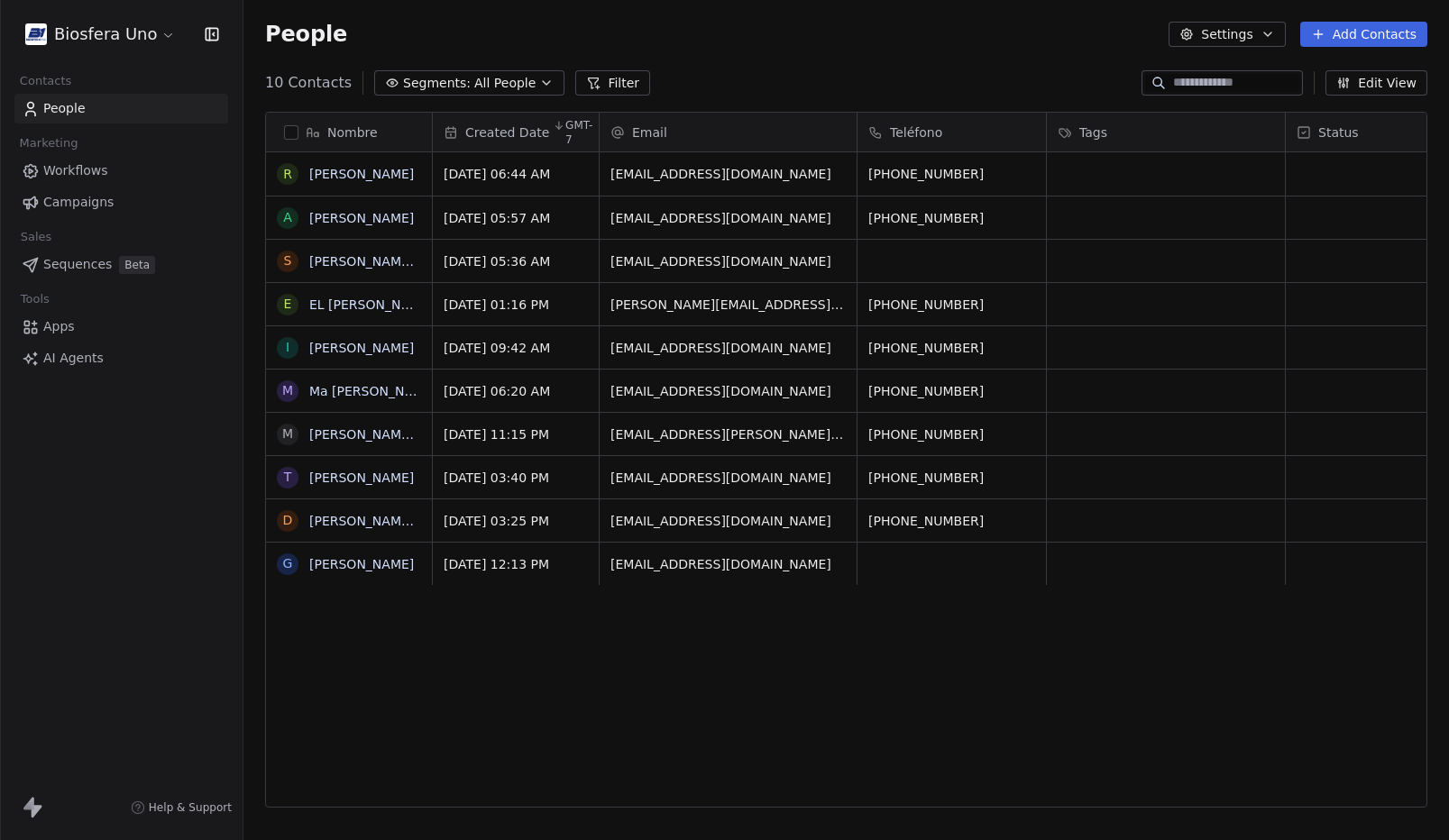
scroll to position [726, 1192]
click at [1332, 88] on button "Edit View" at bounding box center [1377, 83] width 102 height 25
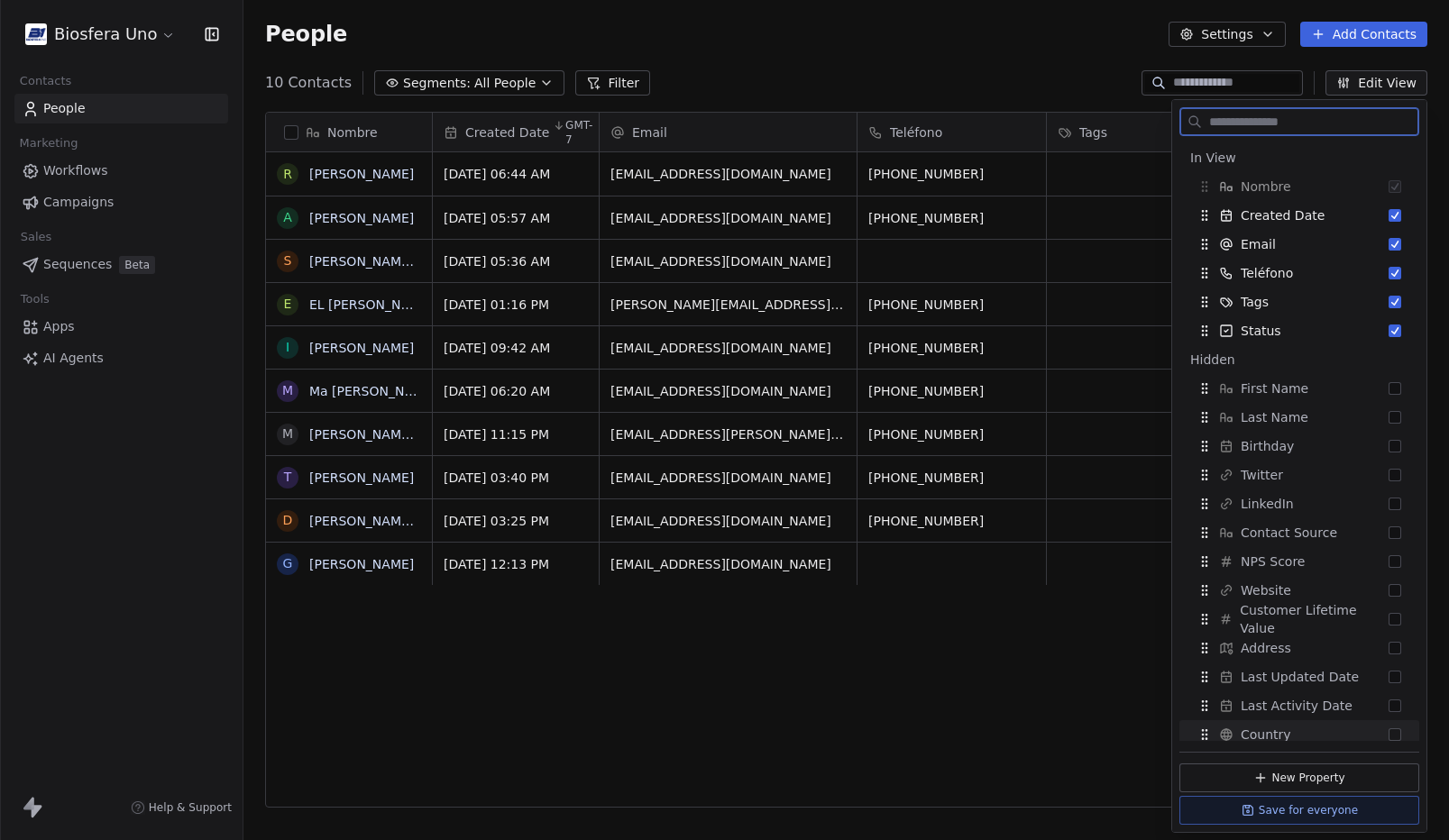
click at [1332, 805] on button "Save for everyone" at bounding box center [1300, 811] width 240 height 29
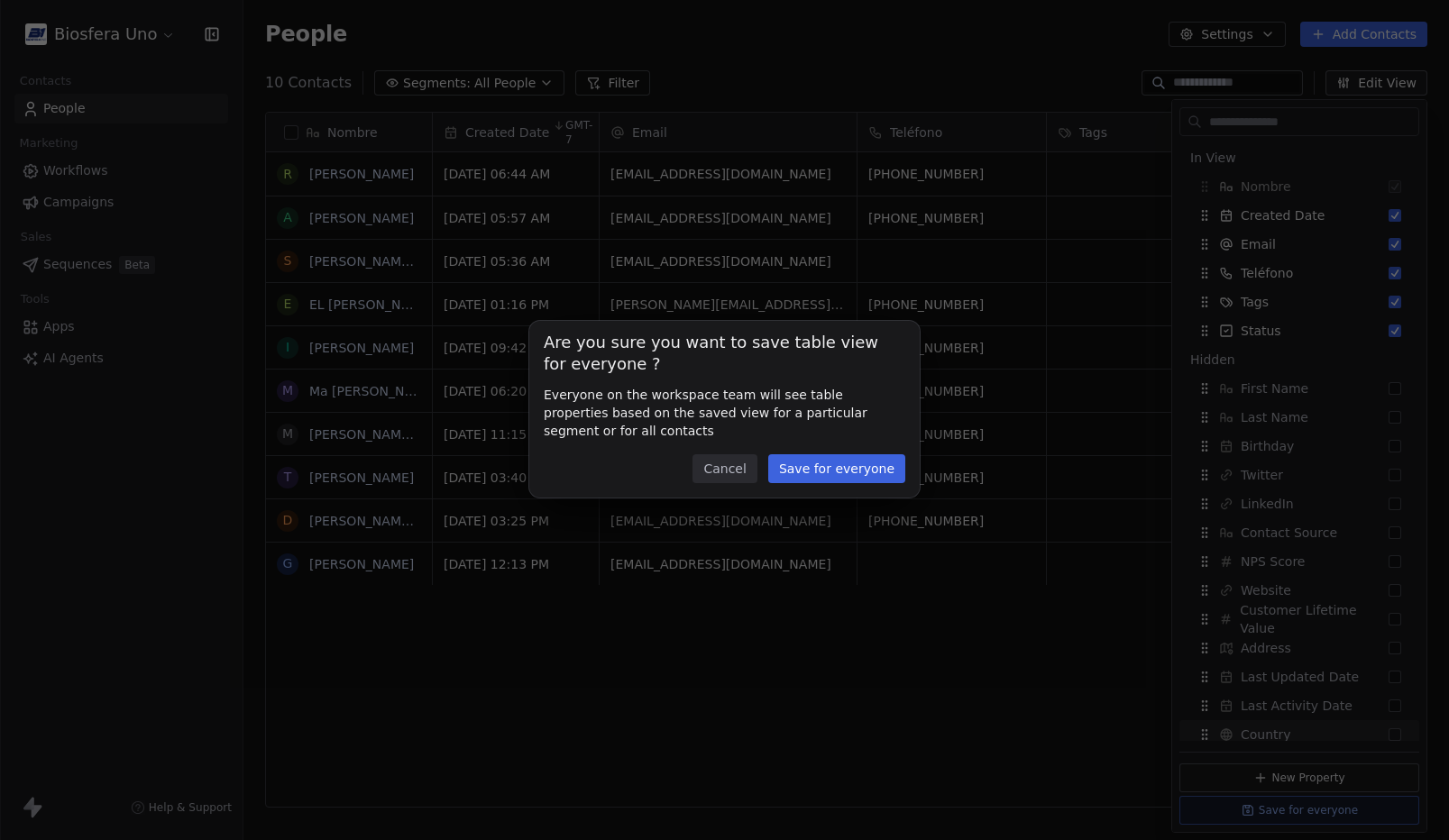
click at [871, 469] on button "Save for everyone" at bounding box center [837, 469] width 137 height 29
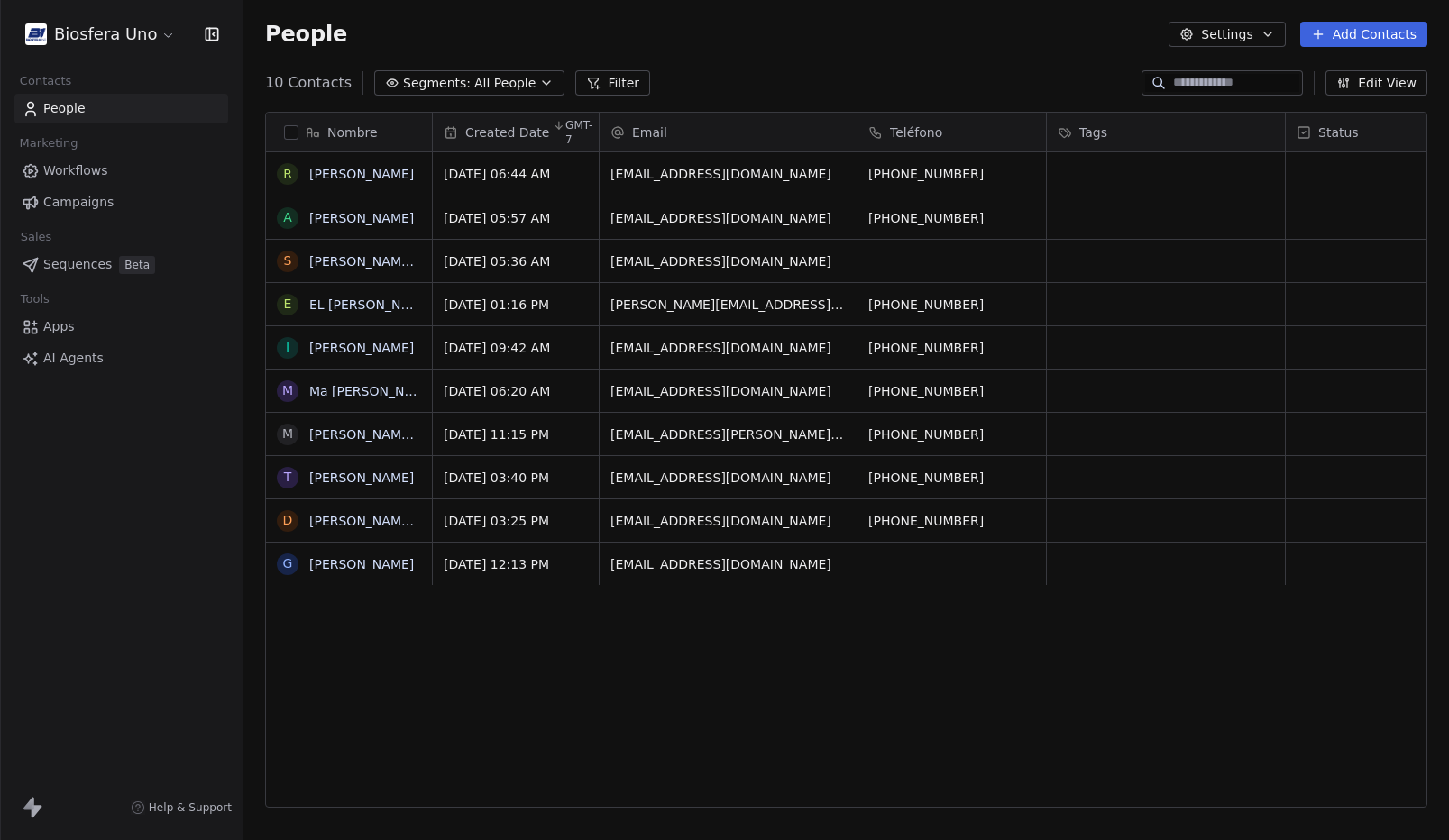
scroll to position [0, 0]
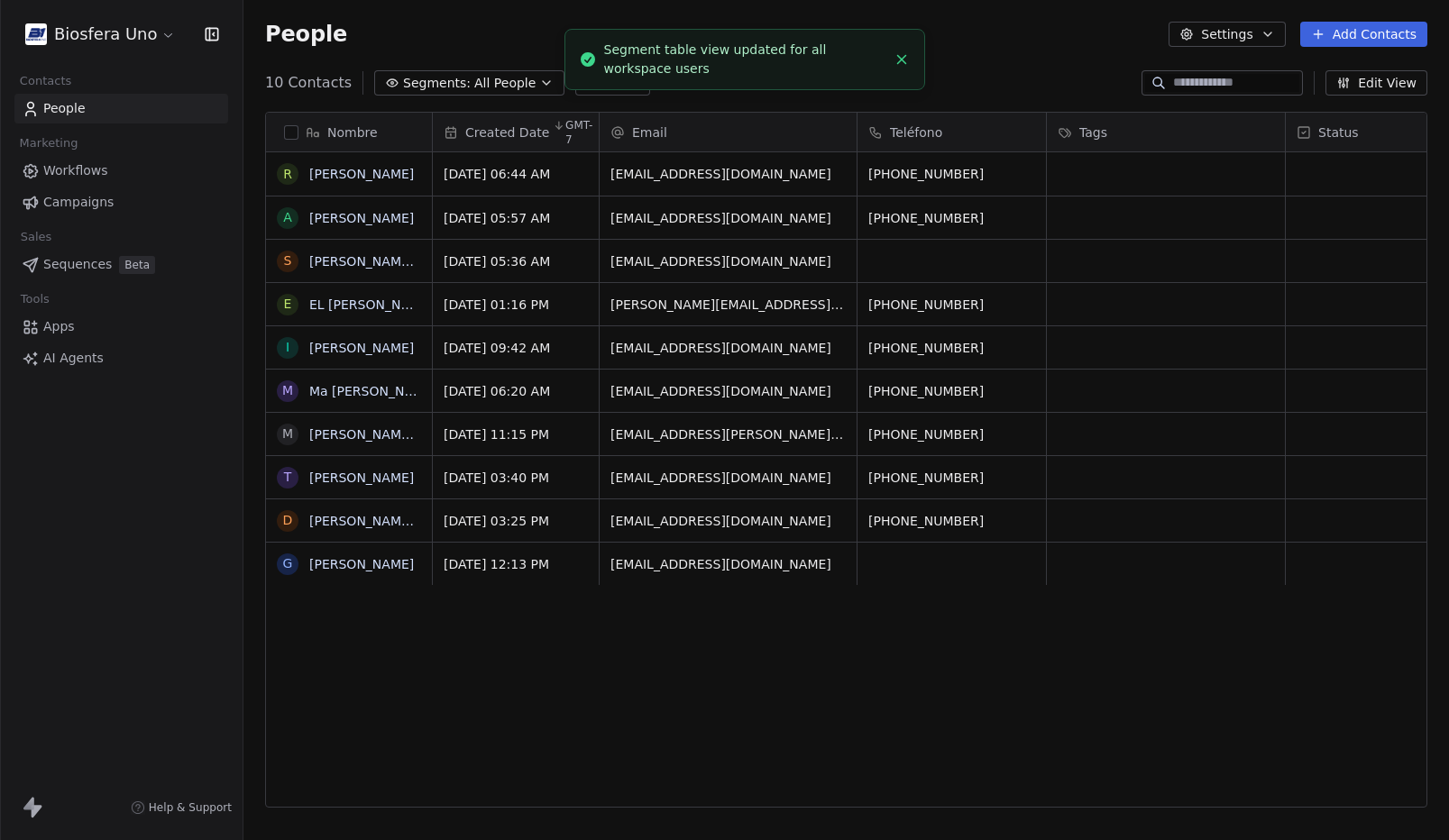
click at [923, 628] on div "Aug 23, 2025 06:44 AM ramonaluque24@gmail.com +526683221775 Aug 23, 2025 05:57 …" at bounding box center [1011, 481] width 1157 height 657
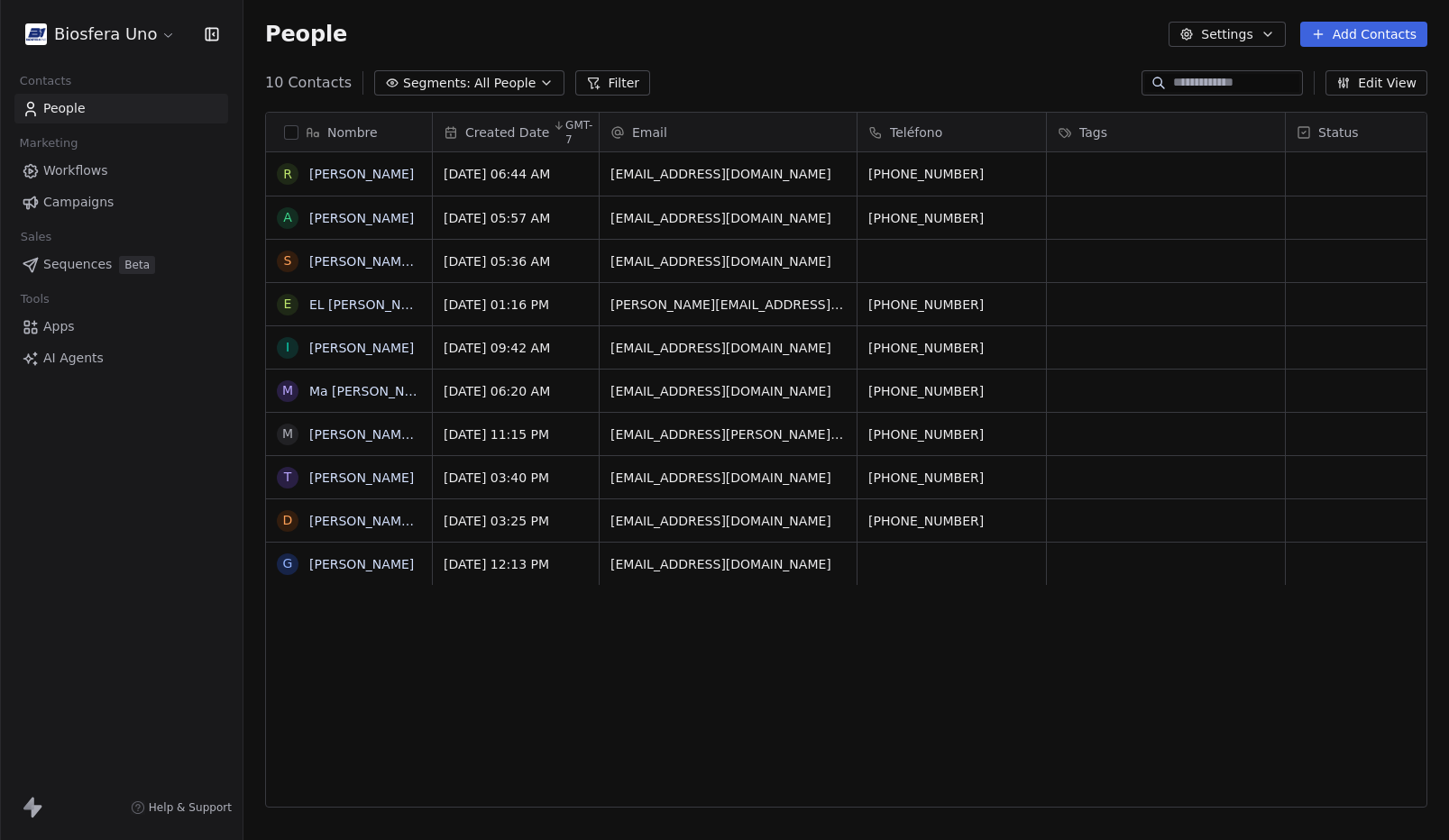
click at [460, 75] on span "Segments:" at bounding box center [436, 83] width 68 height 19
click at [460, 75] on html "Biosfera Uno Contacts People Marketing Workflows Campaigns Sales Sequences Beta…" at bounding box center [724, 420] width 1449 height 840
click at [591, 81] on button "Filter" at bounding box center [612, 83] width 75 height 25
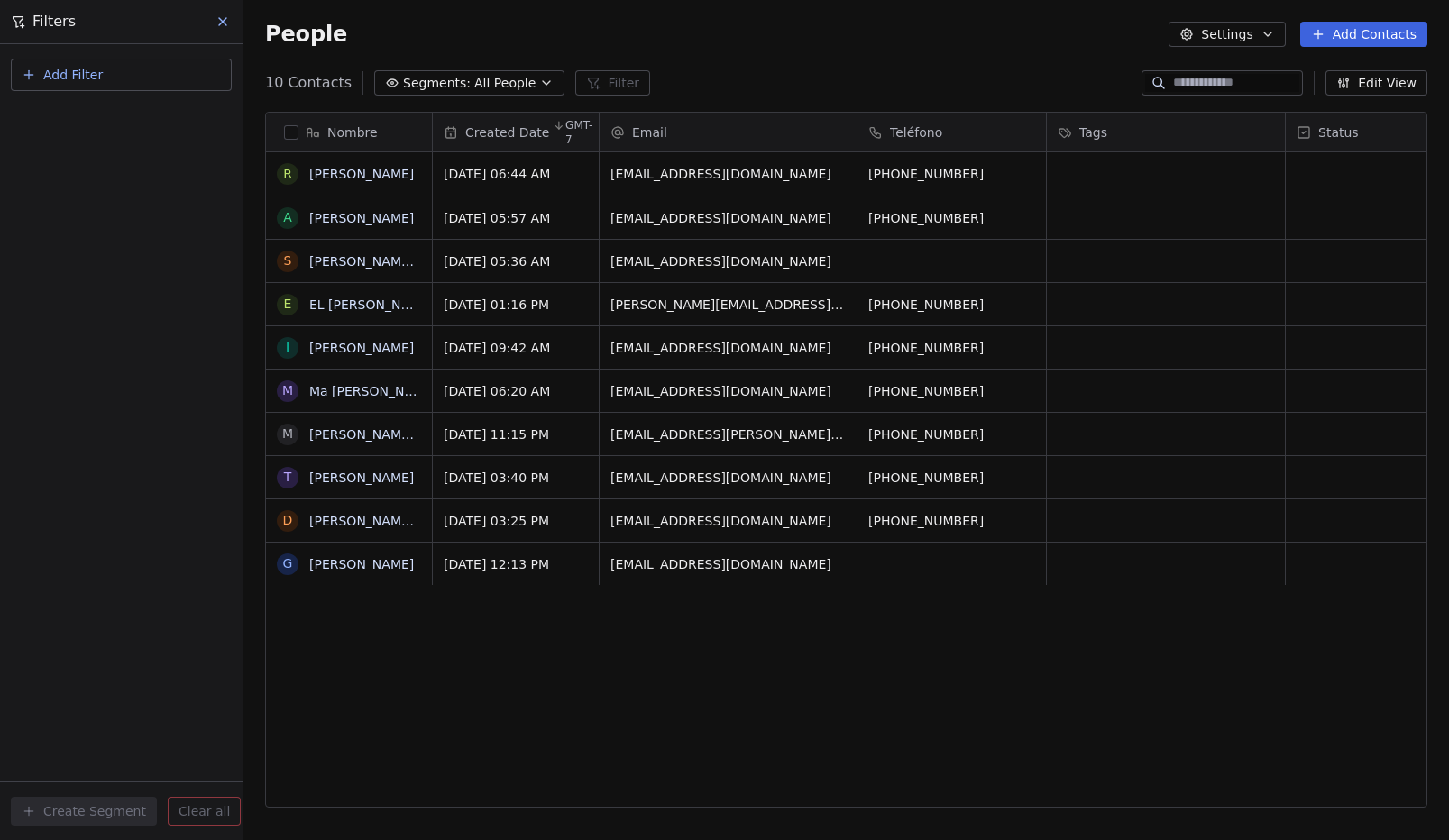
click at [225, 22] on icon at bounding box center [223, 22] width 14 height 14
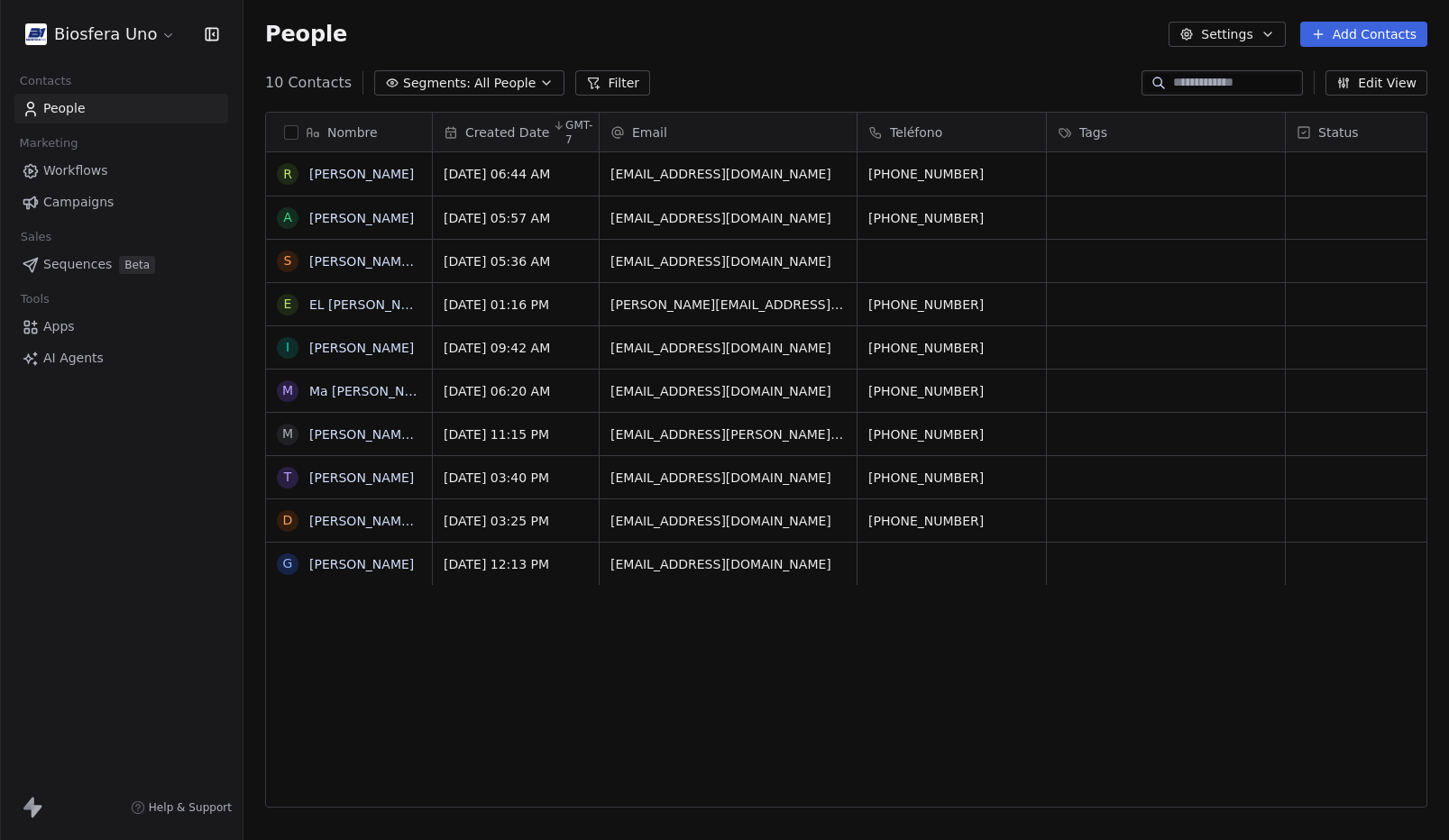
click at [688, 51] on div "People Settings Add Contacts" at bounding box center [846, 34] width 1206 height 69
click at [100, 179] on span "Workflows" at bounding box center [76, 171] width 65 height 19
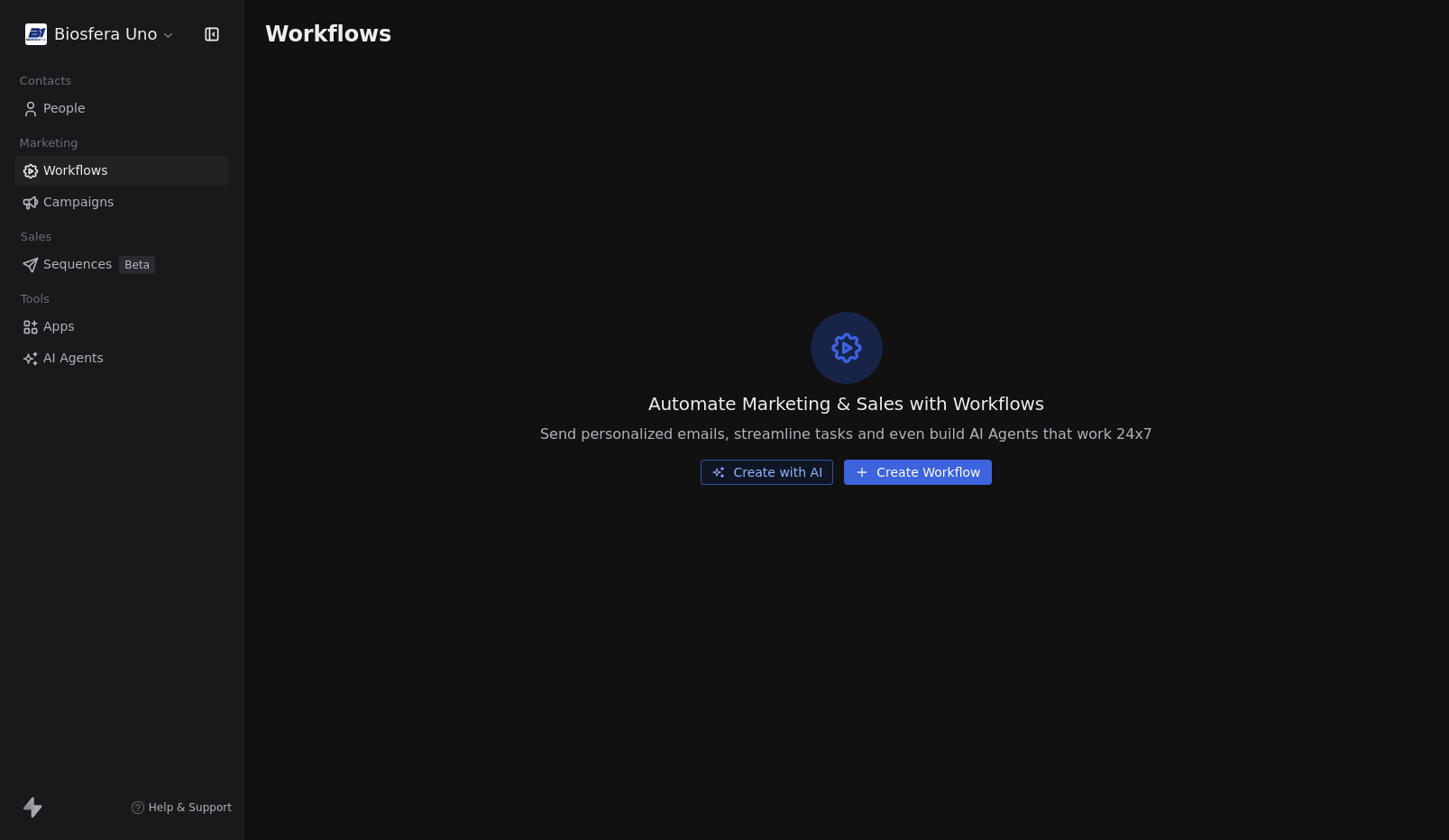
click at [98, 202] on span "Campaigns" at bounding box center [79, 202] width 70 height 19
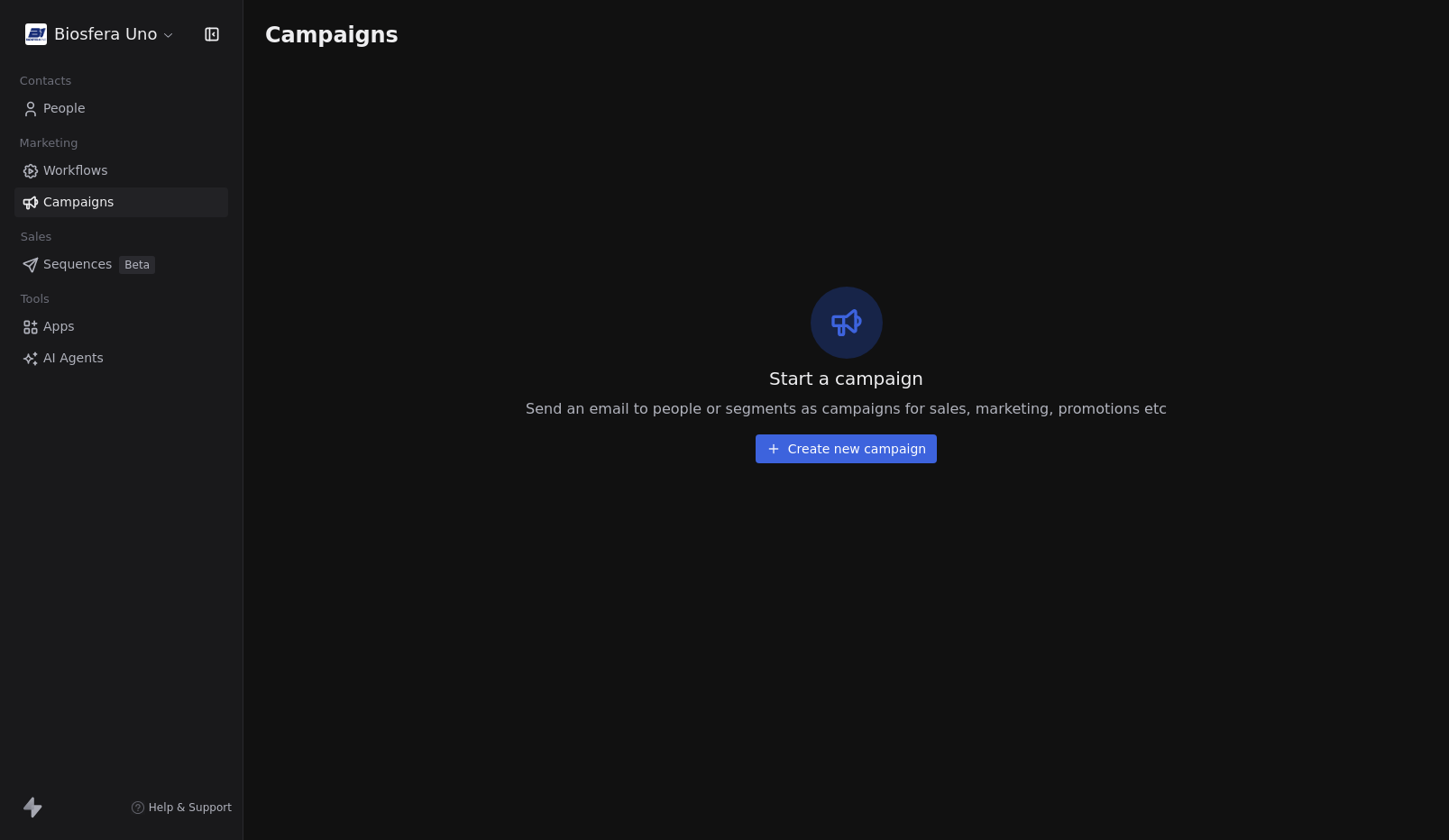
click at [79, 112] on span "People" at bounding box center [64, 108] width 42 height 19
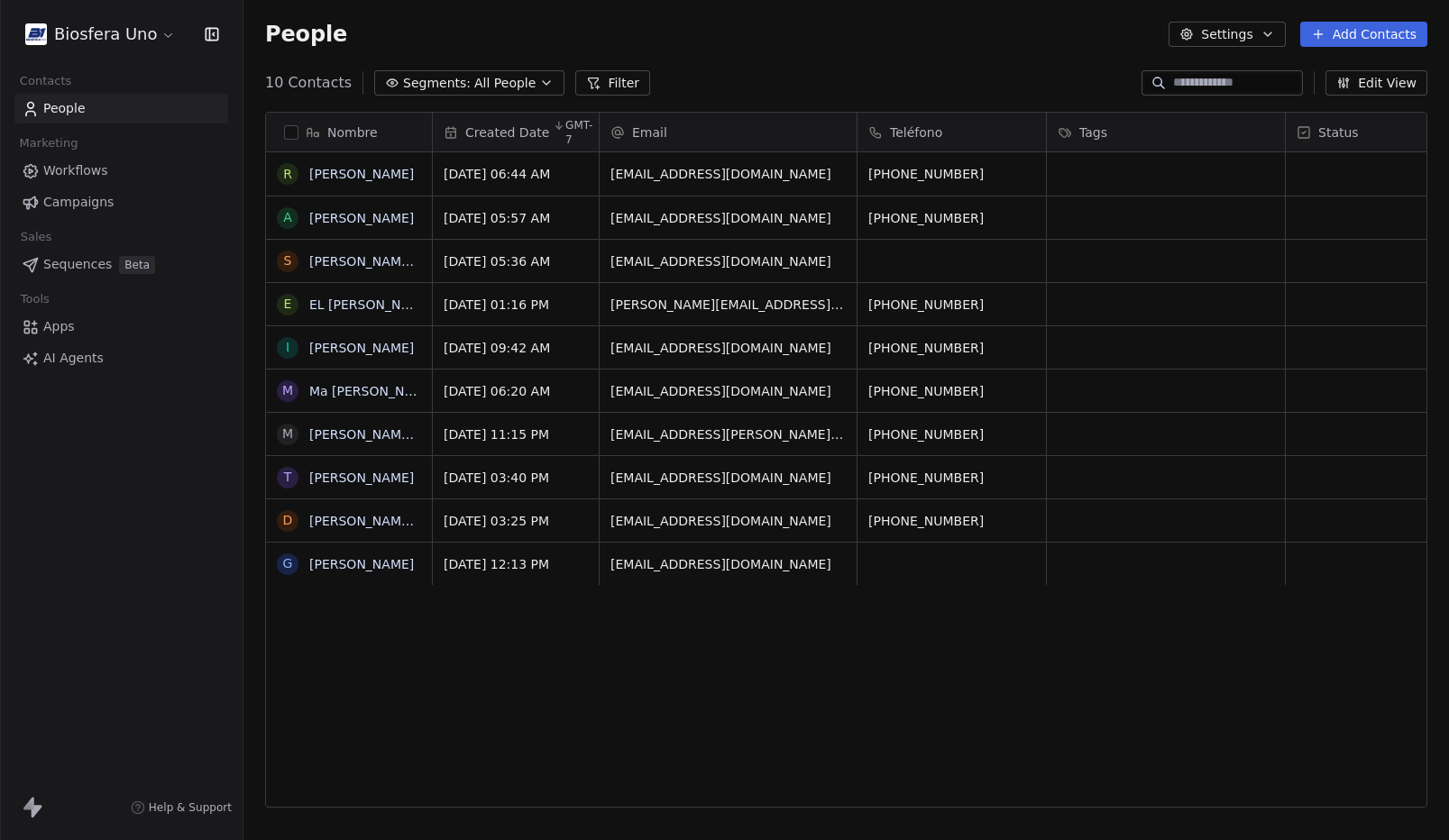
scroll to position [726, 1192]
click at [1268, 35] on icon "button" at bounding box center [1268, 34] width 14 height 14
click at [926, 97] on html "Biosfera Uno Contacts People Marketing Workflows Campaigns Sales Sequences Beta…" at bounding box center [724, 420] width 1449 height 840
click at [1272, 39] on icon "button" at bounding box center [1268, 34] width 14 height 14
click at [1247, 101] on div "Tags" at bounding box center [1218, 102] width 71 height 29
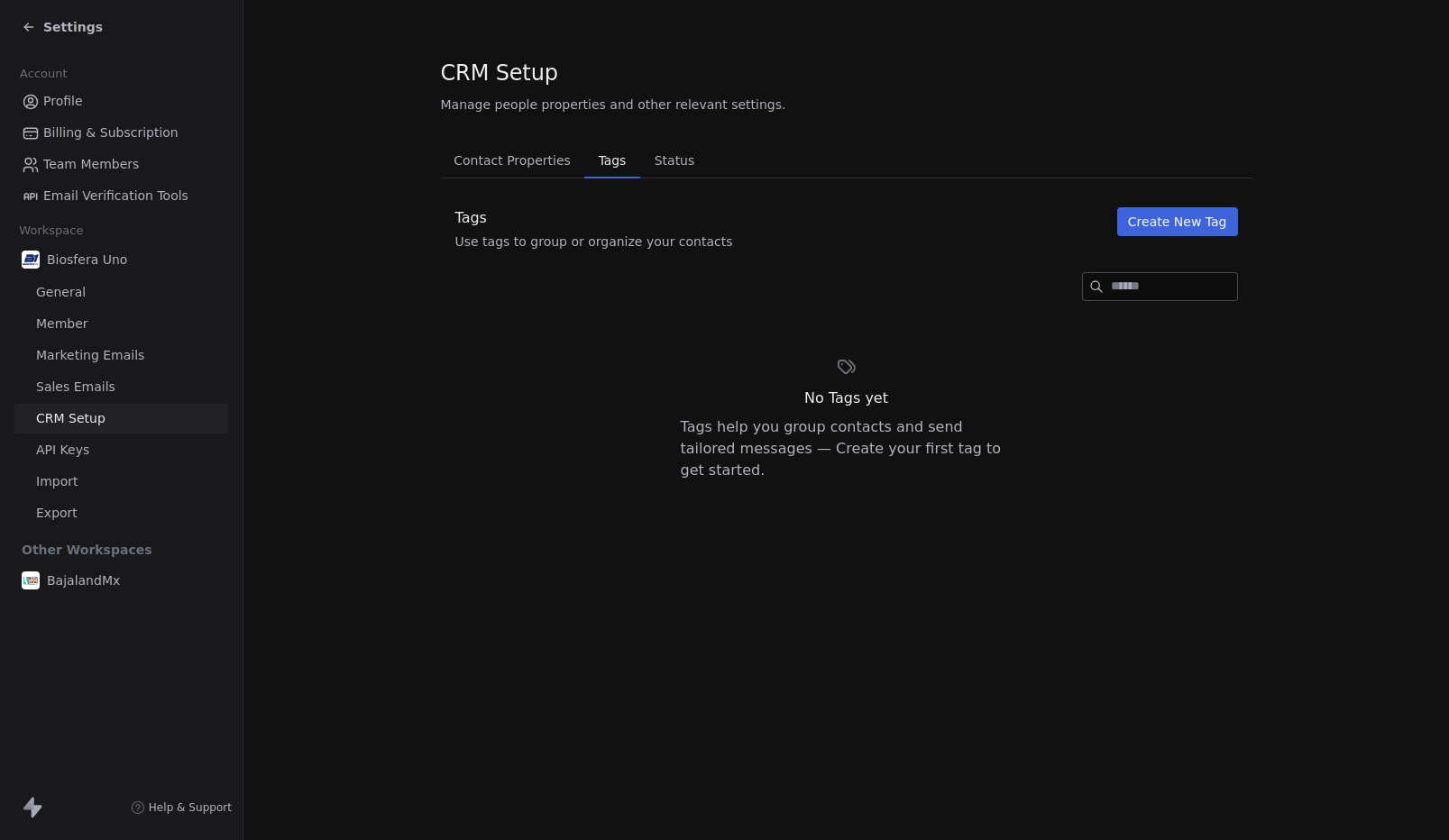
click at [57, 31] on span "Settings" at bounding box center [73, 27] width 60 height 18
